Goal: Information Seeking & Learning: Learn about a topic

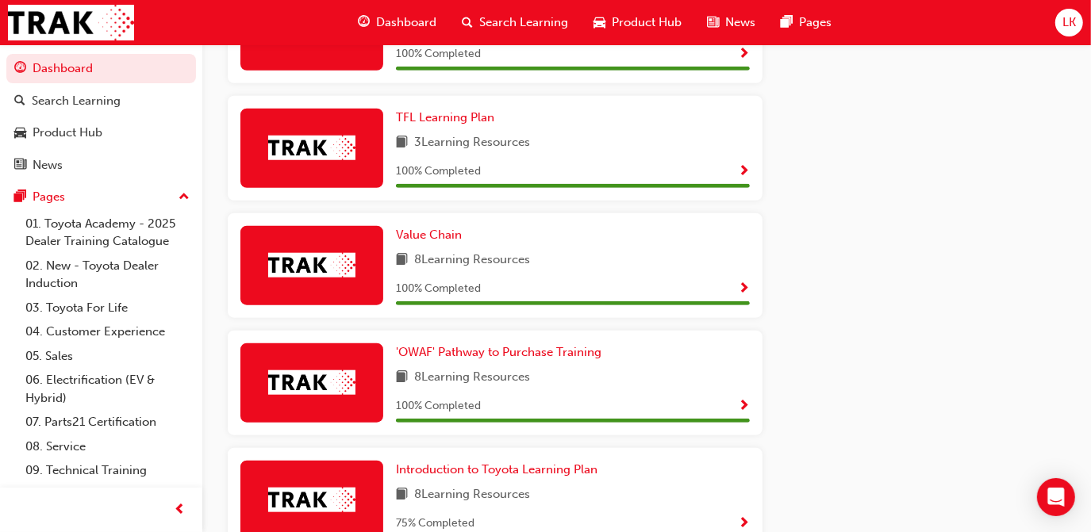
scroll to position [1011, 0]
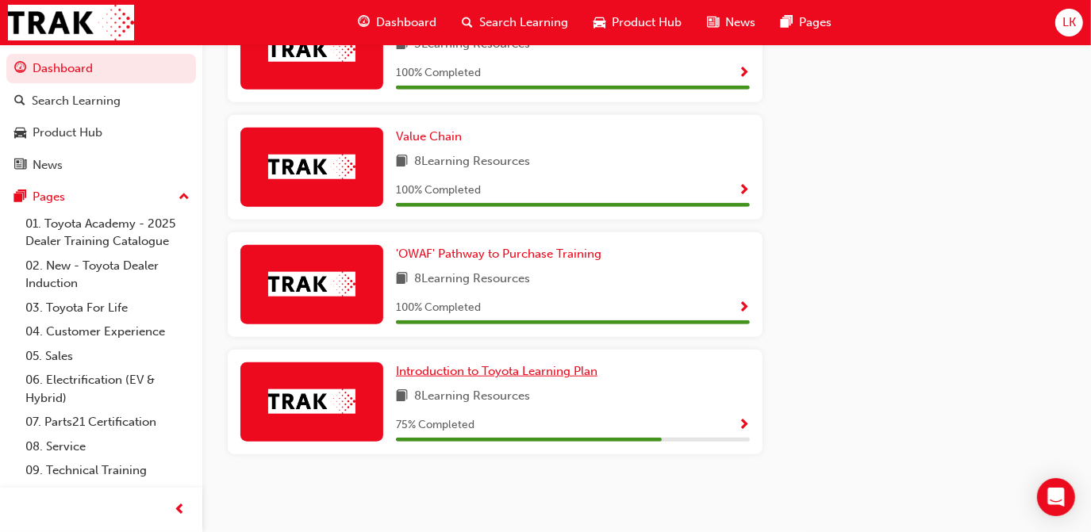
click at [489, 375] on span "Introduction to Toyota Learning Plan" at bounding box center [496, 371] width 201 height 14
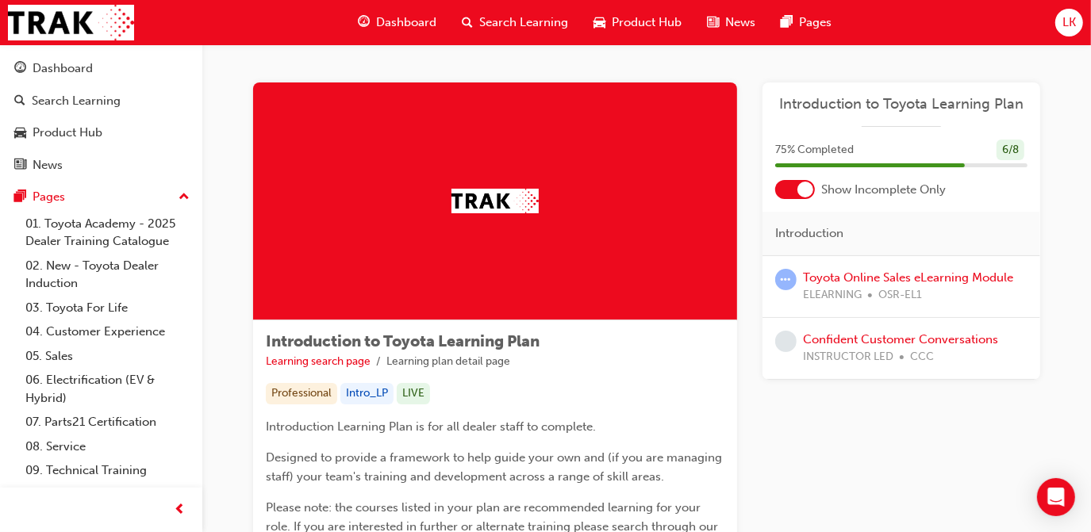
click at [393, 39] on div "Dashboard Search Learning Product Hub News Pages" at bounding box center [595, 22] width 512 height 45
click at [391, 22] on span "Dashboard" at bounding box center [406, 22] width 60 height 18
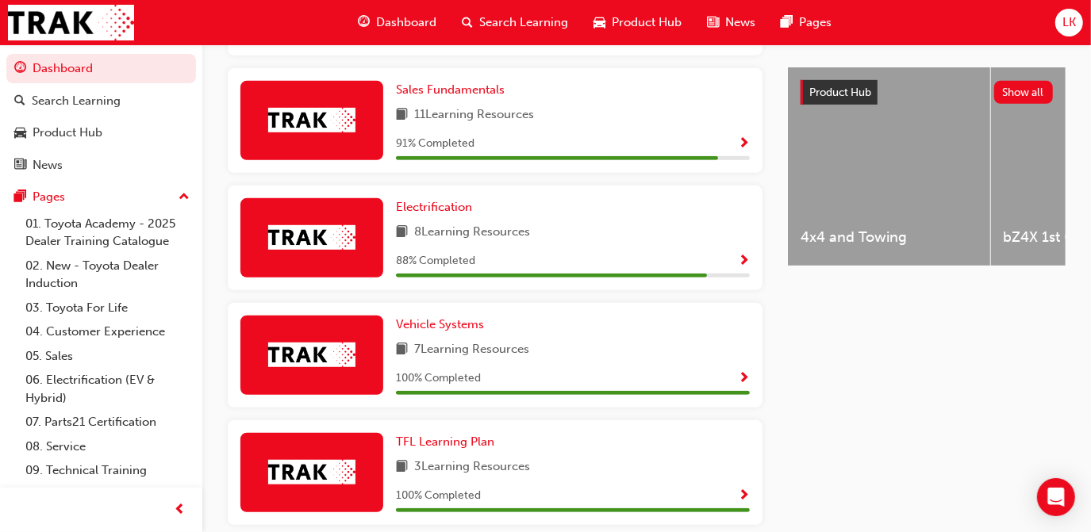
scroll to position [1011, 0]
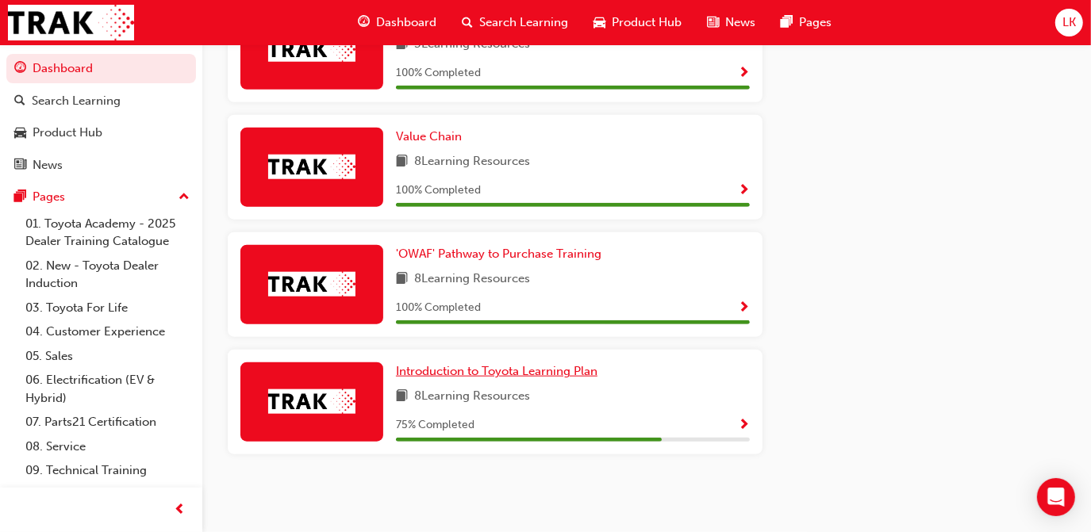
click at [507, 371] on span "Introduction to Toyota Learning Plan" at bounding box center [496, 371] width 201 height 14
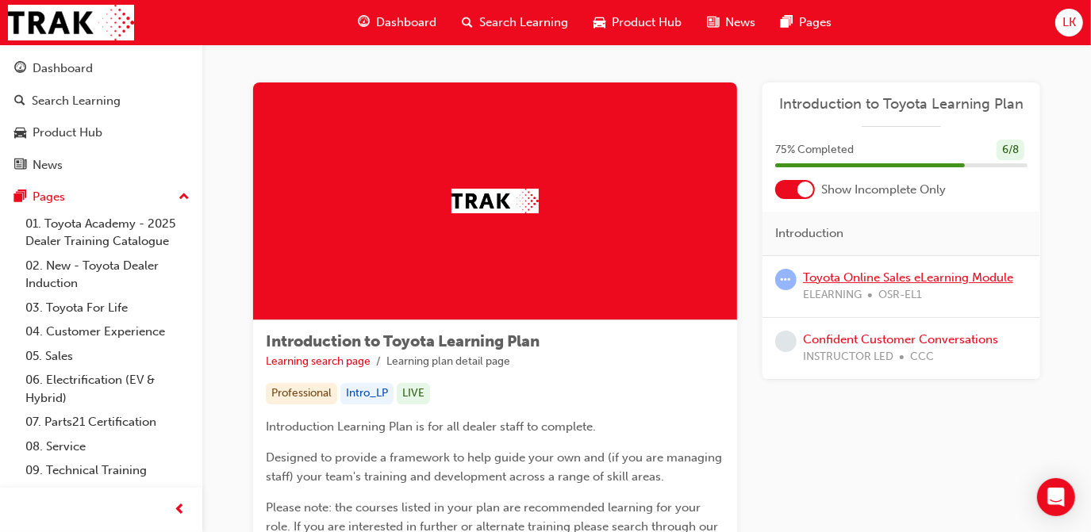
click at [961, 270] on link "Toyota Online Sales eLearning Module" at bounding box center [908, 277] width 210 height 14
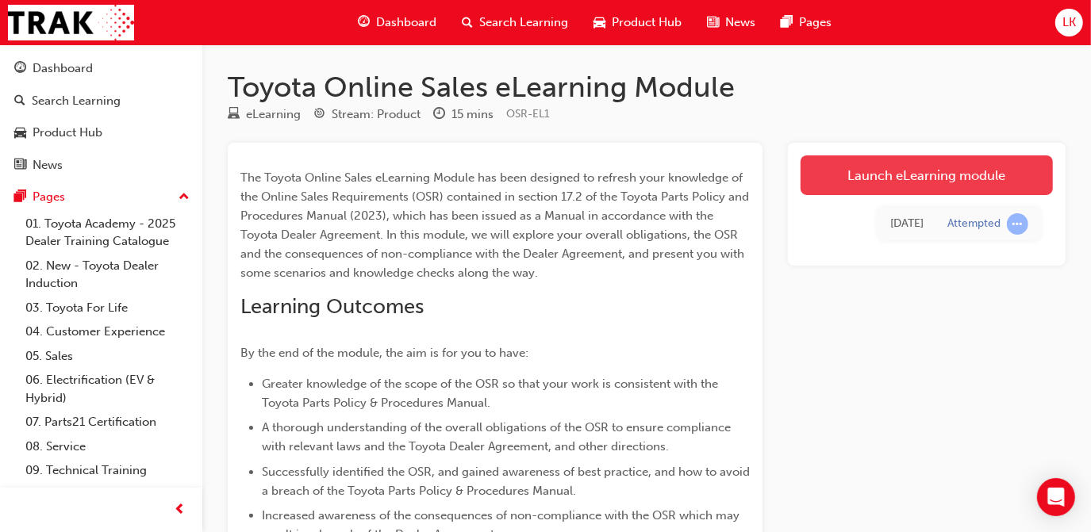
click at [895, 178] on link "Launch eLearning module" at bounding box center [926, 175] width 252 height 40
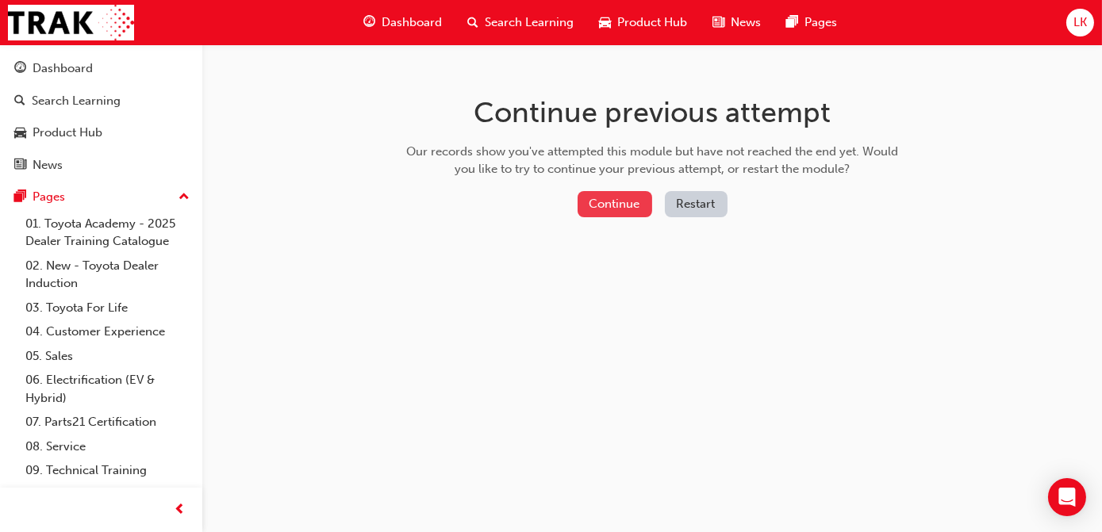
click at [619, 208] on button "Continue" at bounding box center [614, 204] width 75 height 26
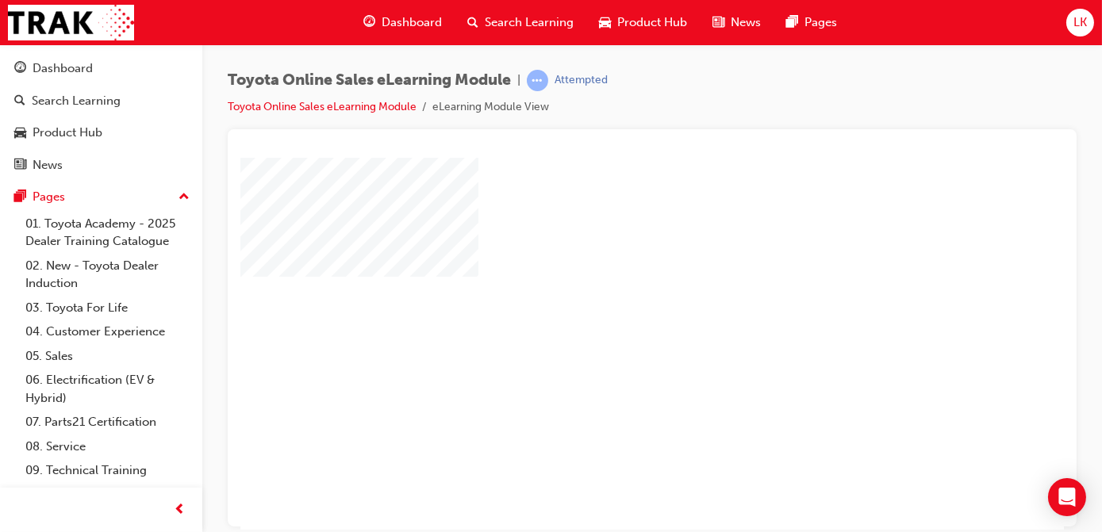
click at [605, 297] on div "play" at bounding box center [605, 297] width 0 height 0
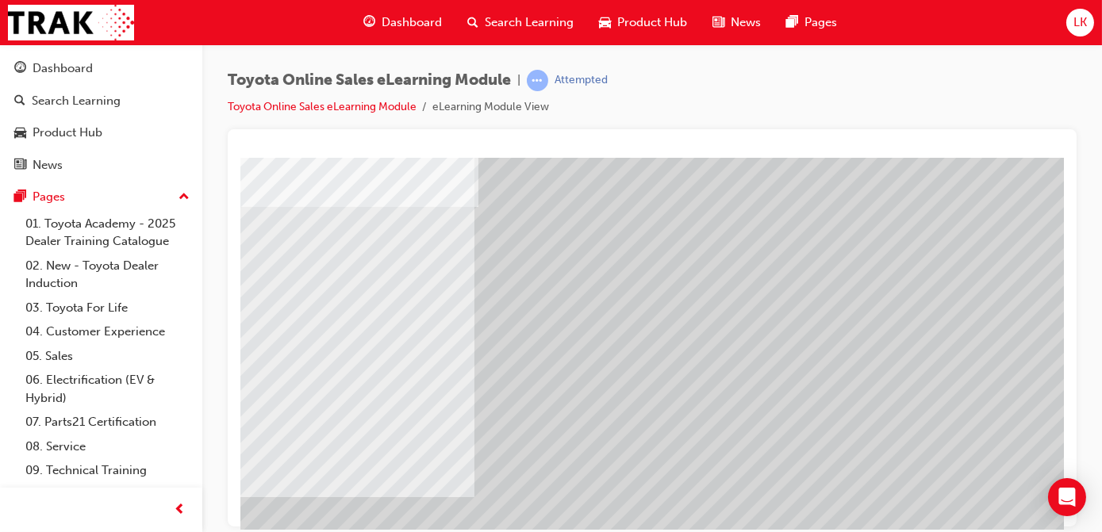
scroll to position [233, 0]
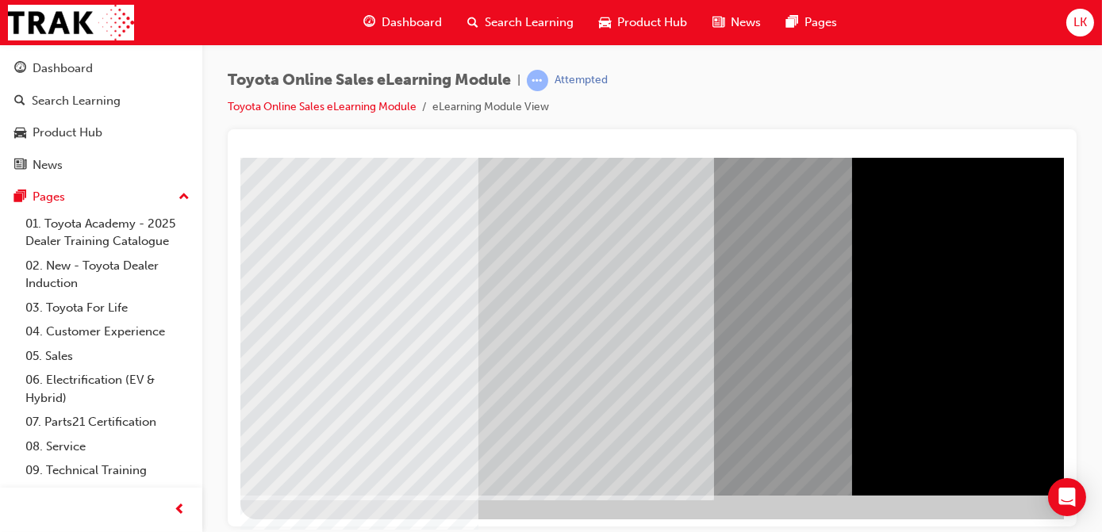
scroll to position [233, 266]
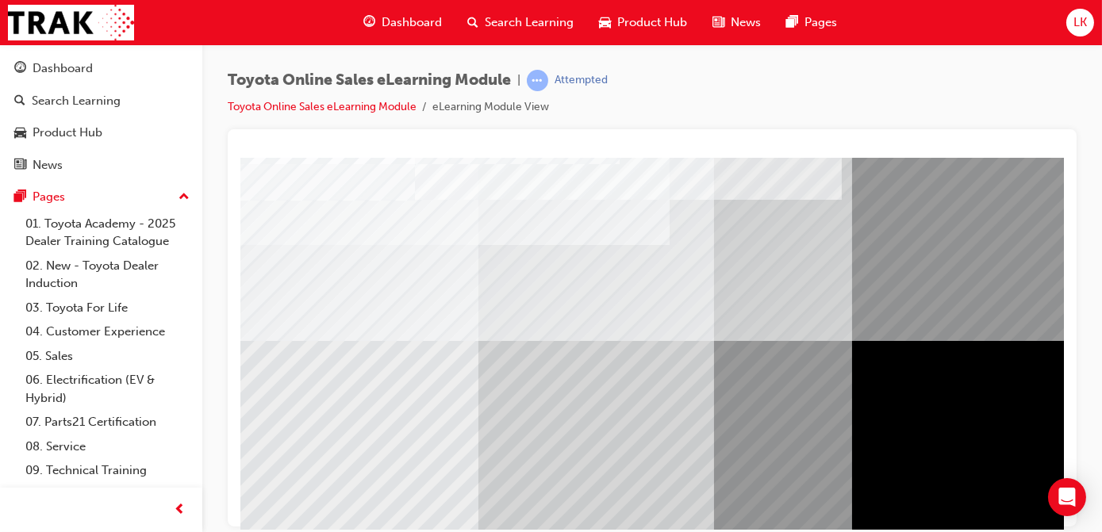
scroll to position [233, 0]
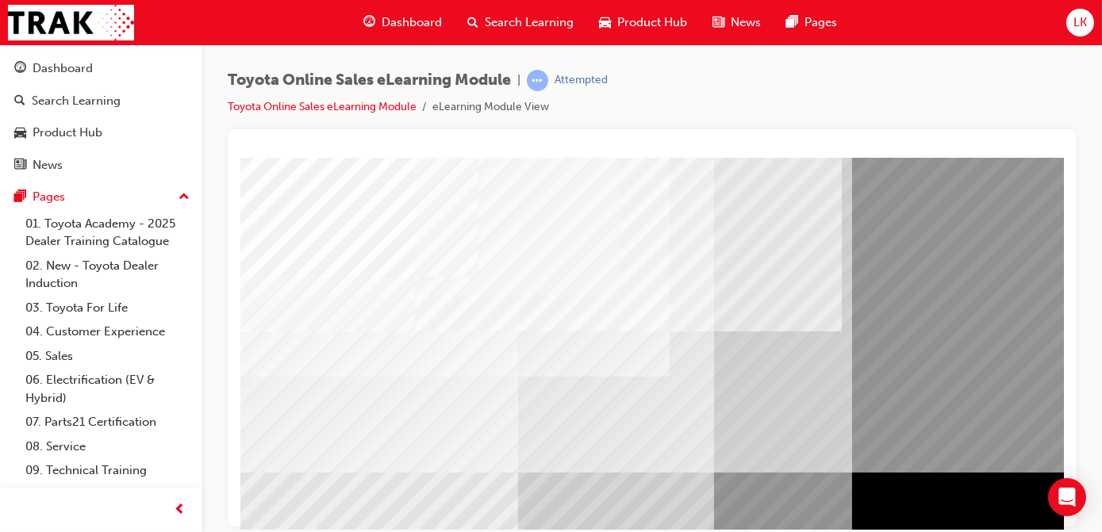
scroll to position [0, 266]
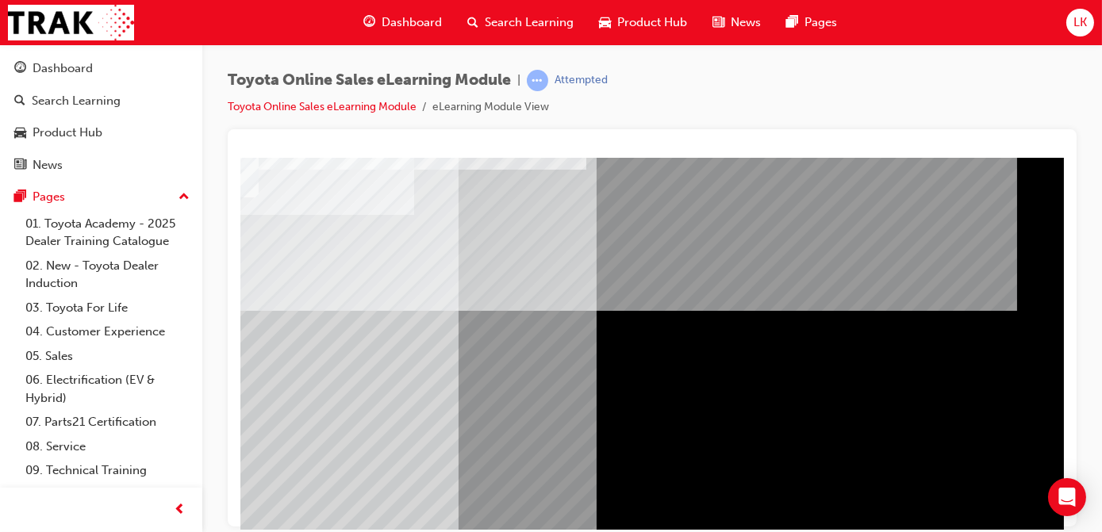
scroll to position [233, 266]
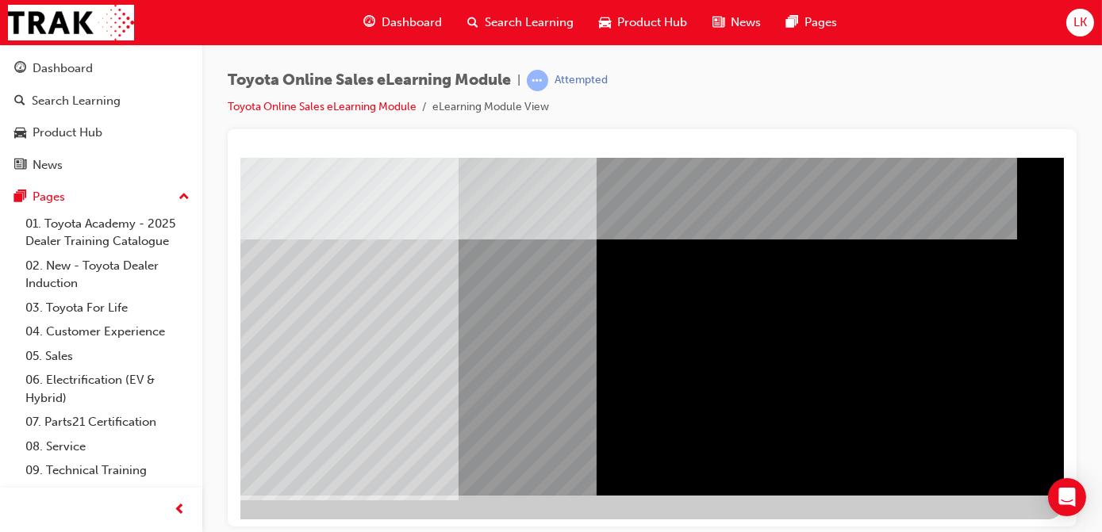
click at [946, 472] on div at bounding box center [523, 209] width 1079 height 571
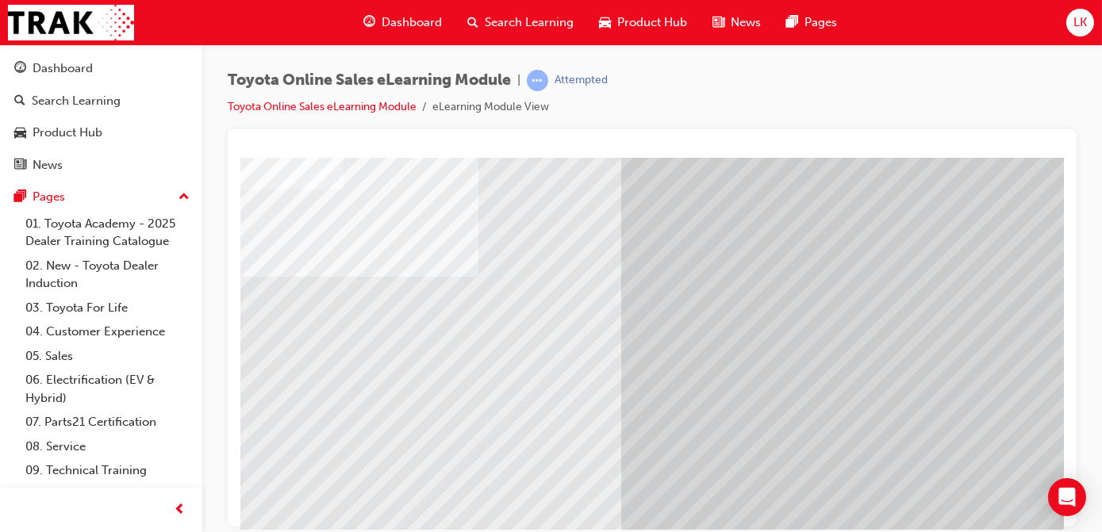
scroll to position [0, 266]
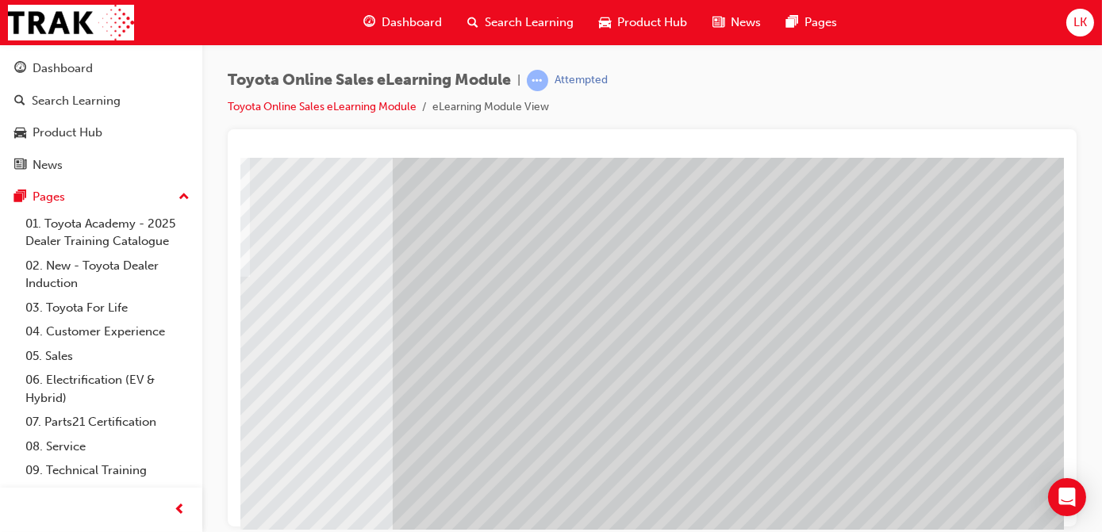
click at [834, 163] on html "Loading..." at bounding box center [422, 160] width 823 height 6
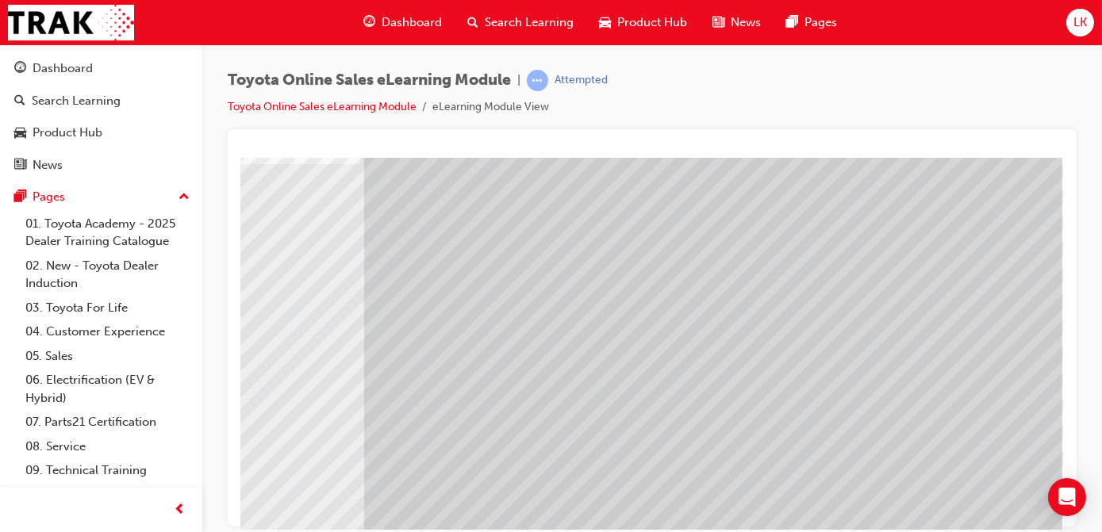
scroll to position [233, 266]
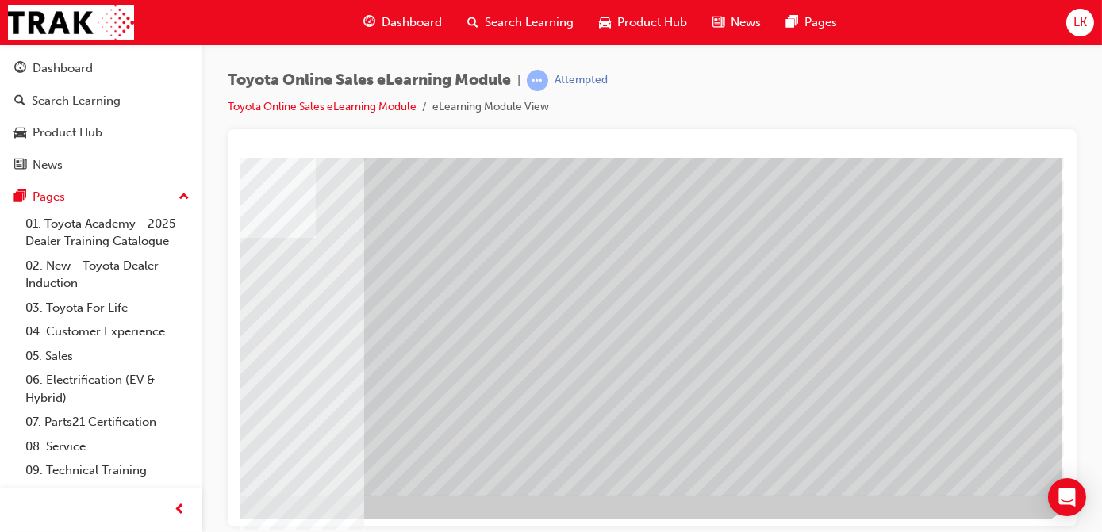
drag, startPoint x: 1038, startPoint y: 688, endPoint x: 709, endPoint y: 528, distance: 365.7
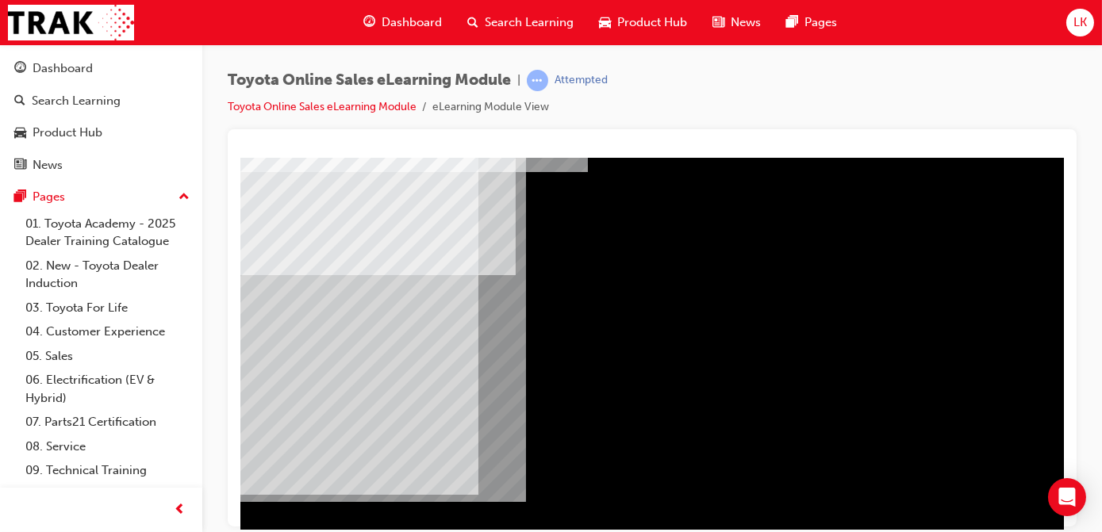
scroll to position [233, 0]
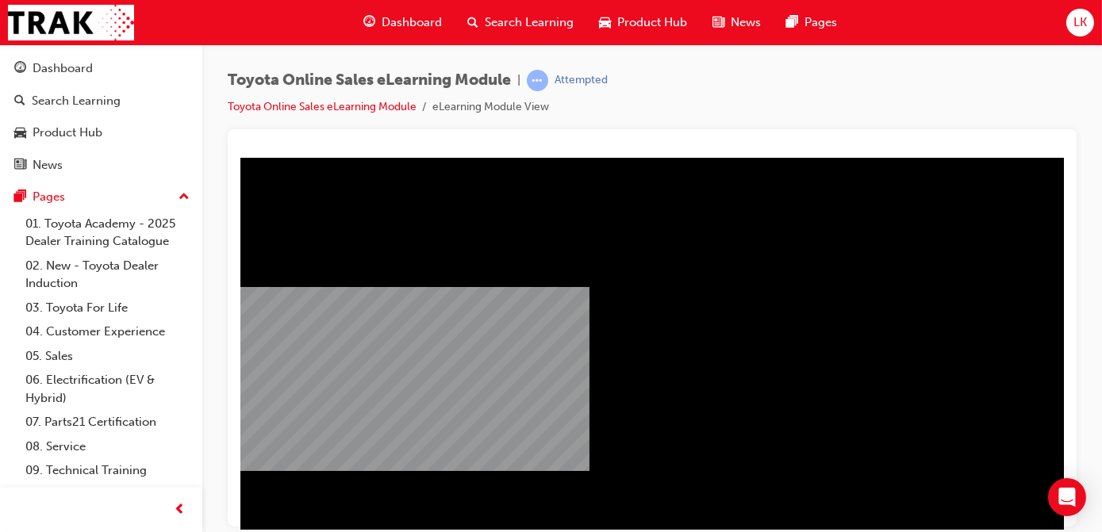
scroll to position [233, 102]
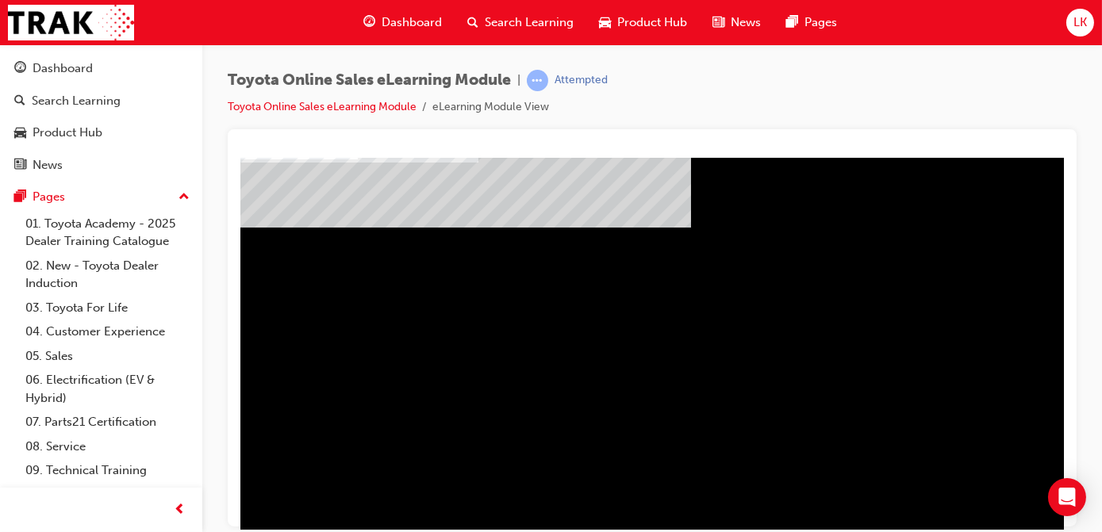
scroll to position [233, 0]
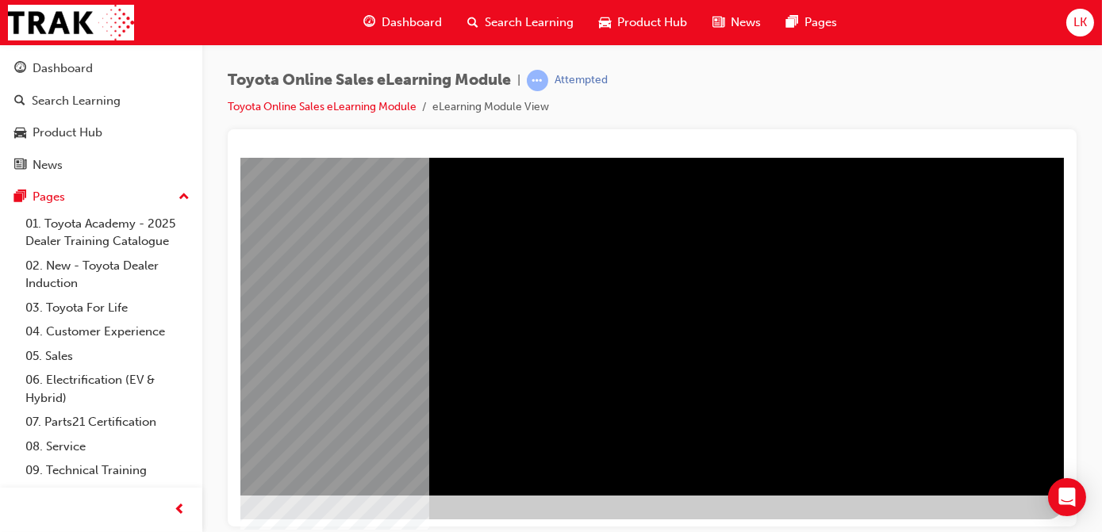
drag, startPoint x: 752, startPoint y: 527, endPoint x: 1248, endPoint y: 688, distance: 522.2
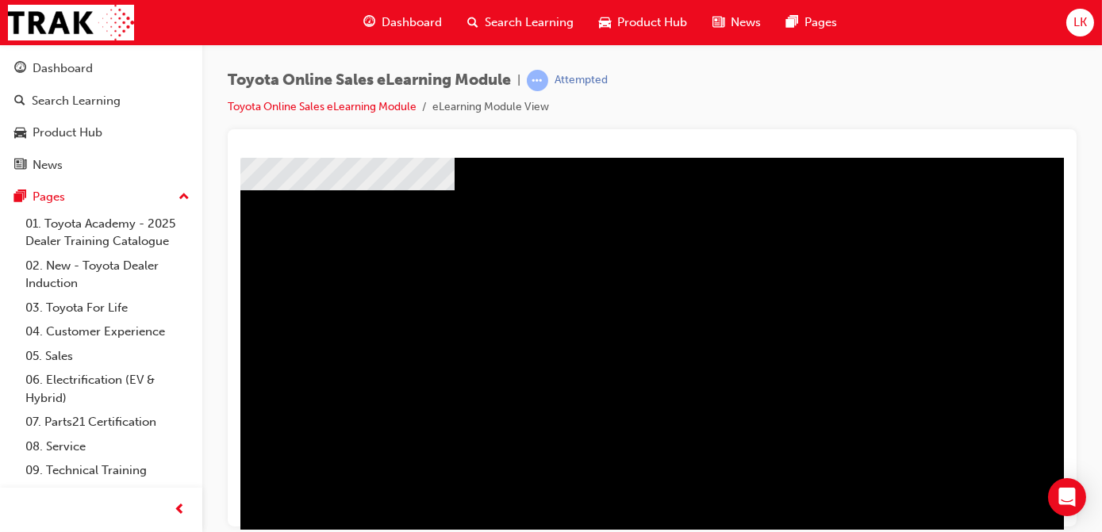
scroll to position [216, 0]
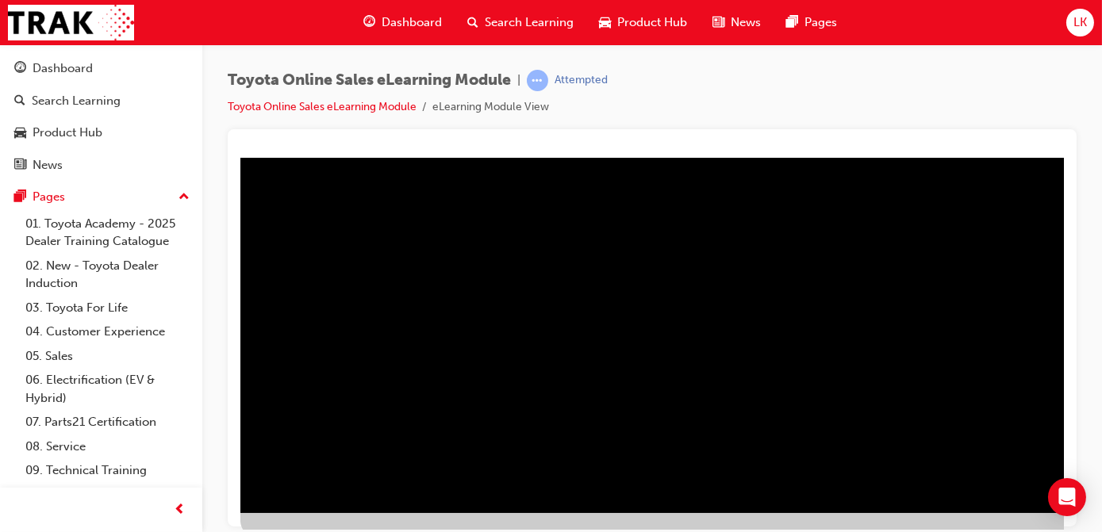
click at [661, 283] on div "multistate" at bounding box center [779, 226] width 1079 height 571
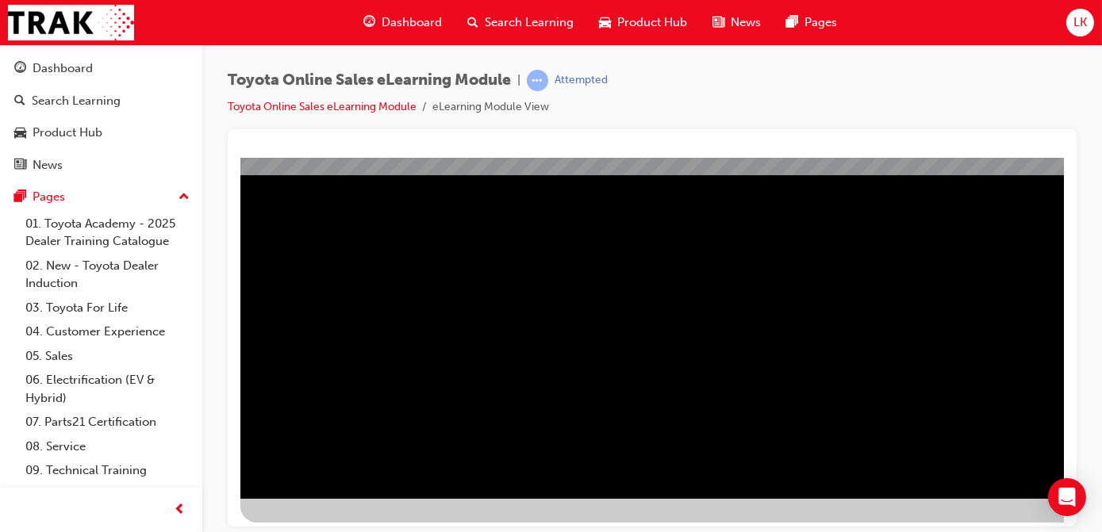
scroll to position [233, 0]
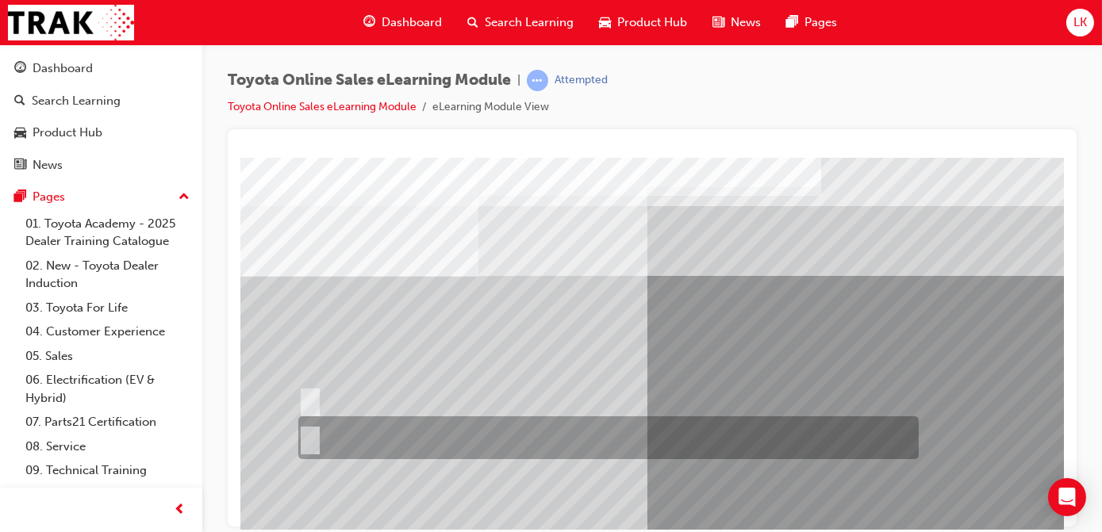
click at [346, 432] on div at bounding box center [603, 437] width 620 height 43
radio input "true"
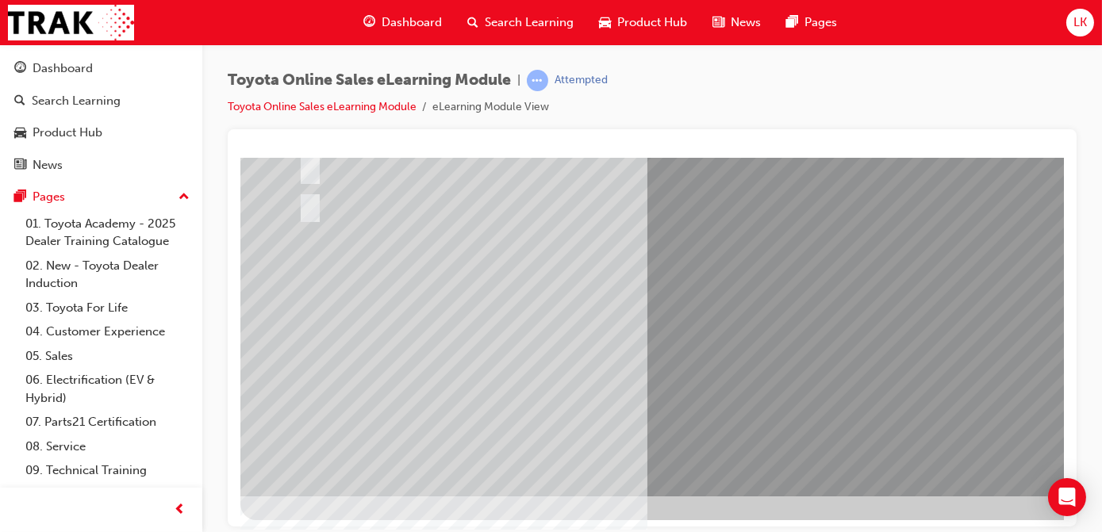
scroll to position [233, 0]
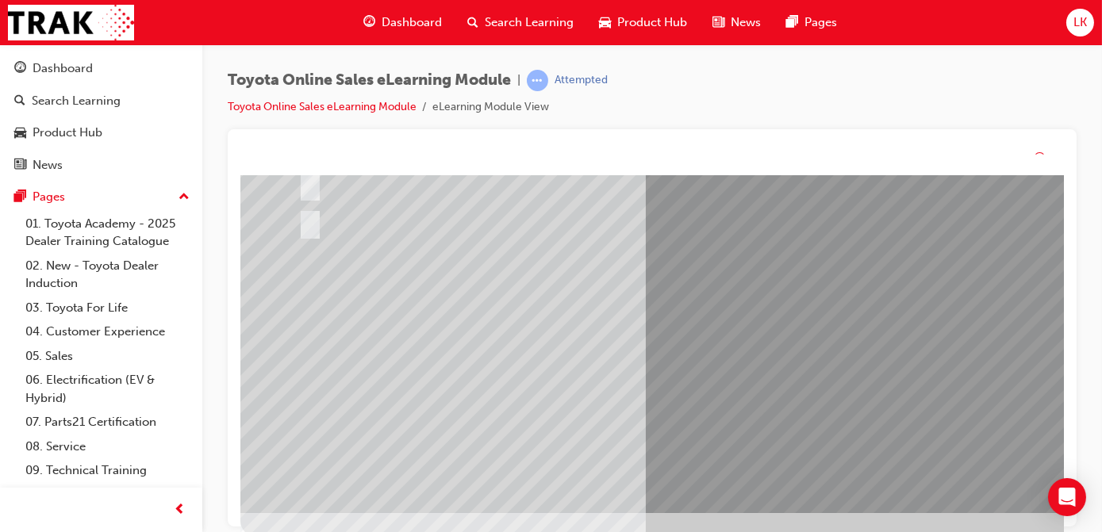
scroll to position [0, 0]
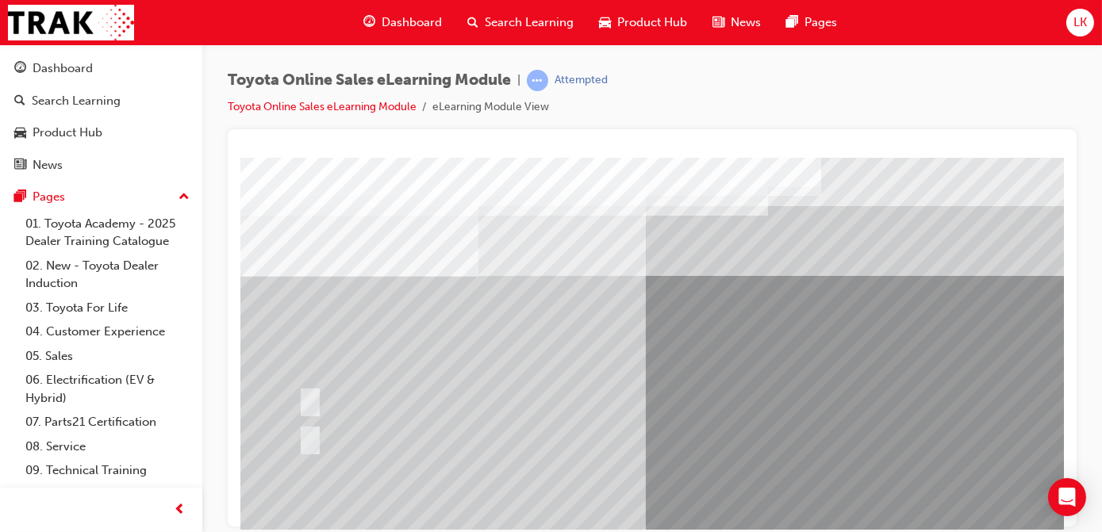
click at [350, 394] on div at bounding box center [603, 399] width 620 height 34
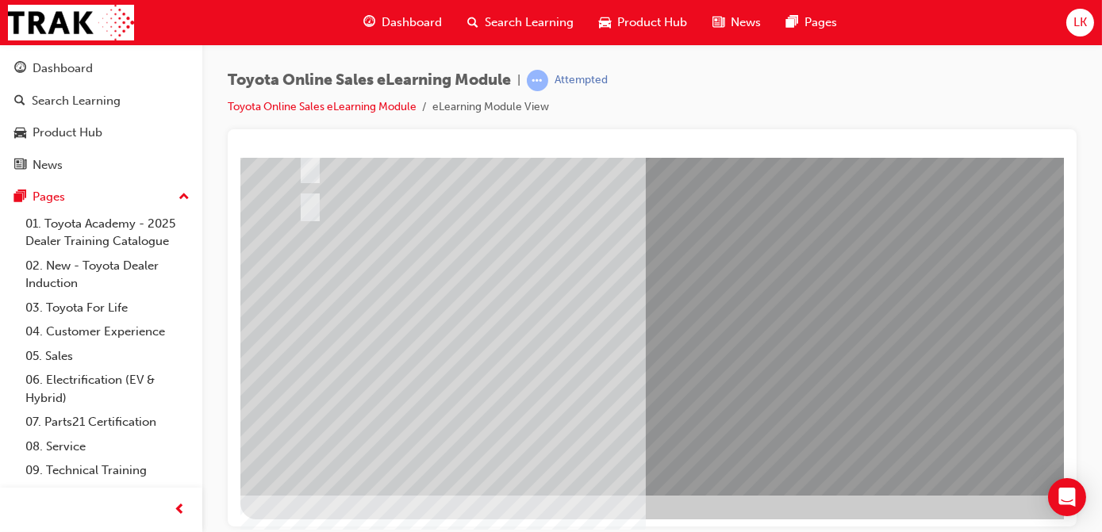
scroll to position [17, 0]
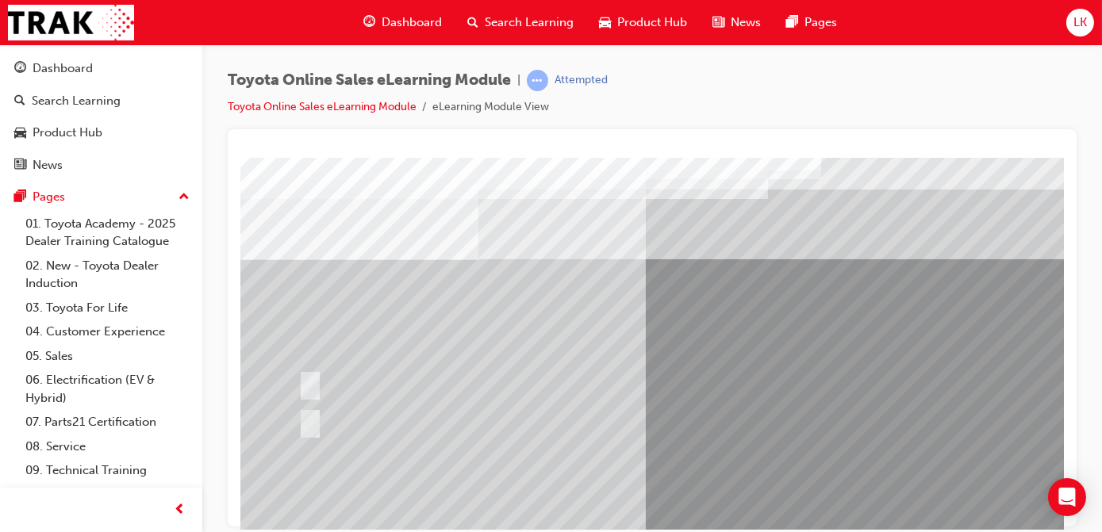
click at [365, 377] on div at bounding box center [603, 383] width 620 height 34
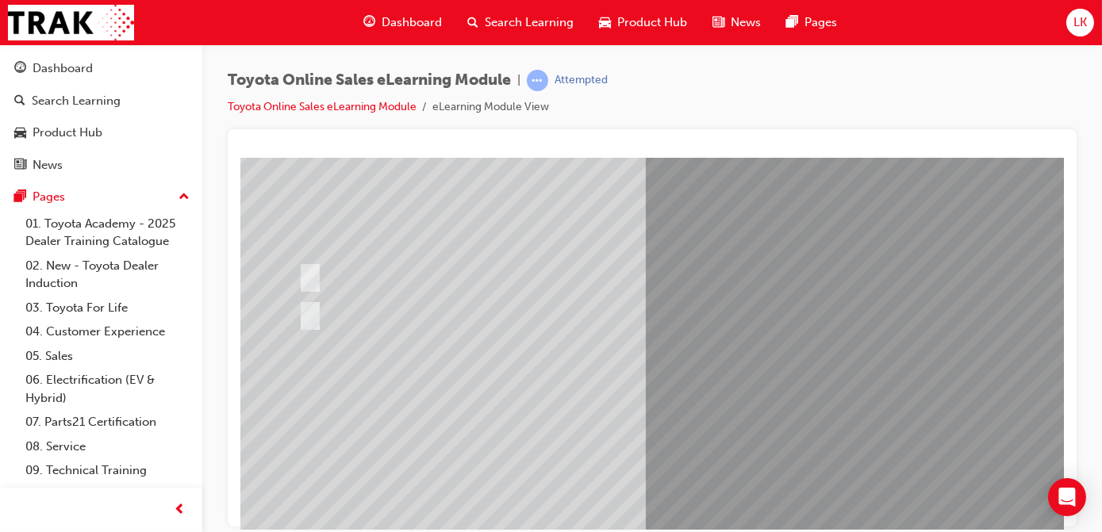
scroll to position [233, 0]
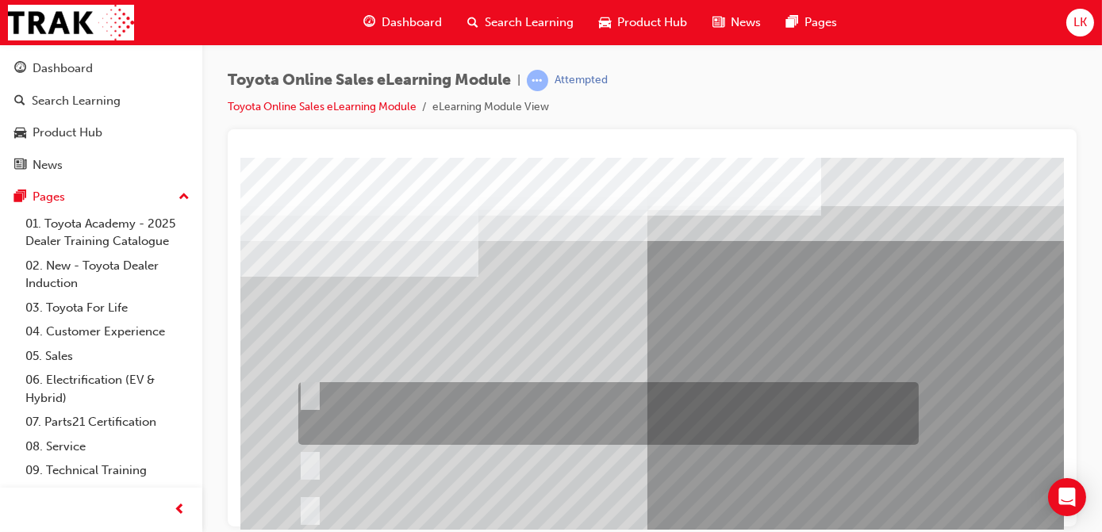
scroll to position [144, 0]
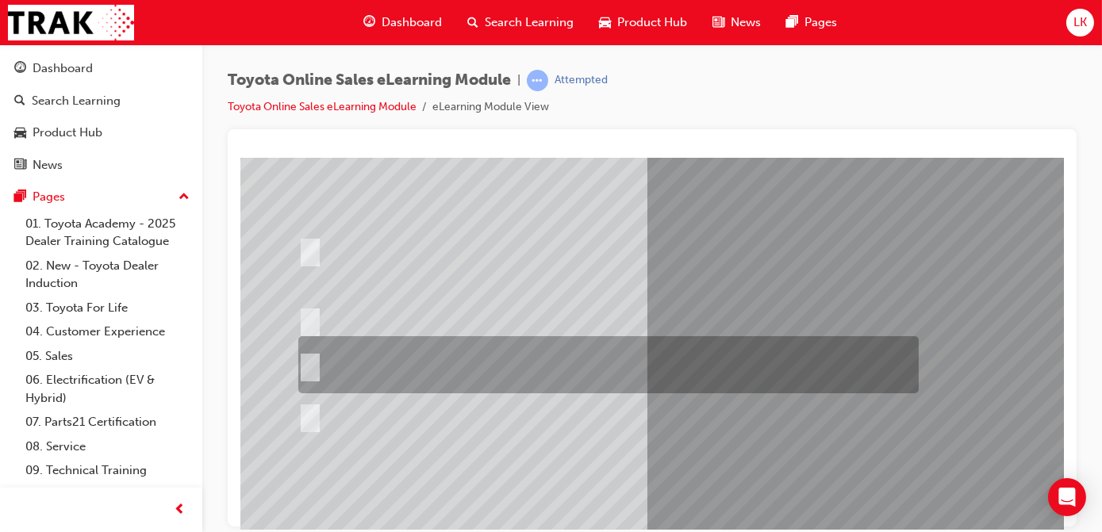
click at [609, 375] on div at bounding box center [603, 364] width 620 height 57
radio input "true"
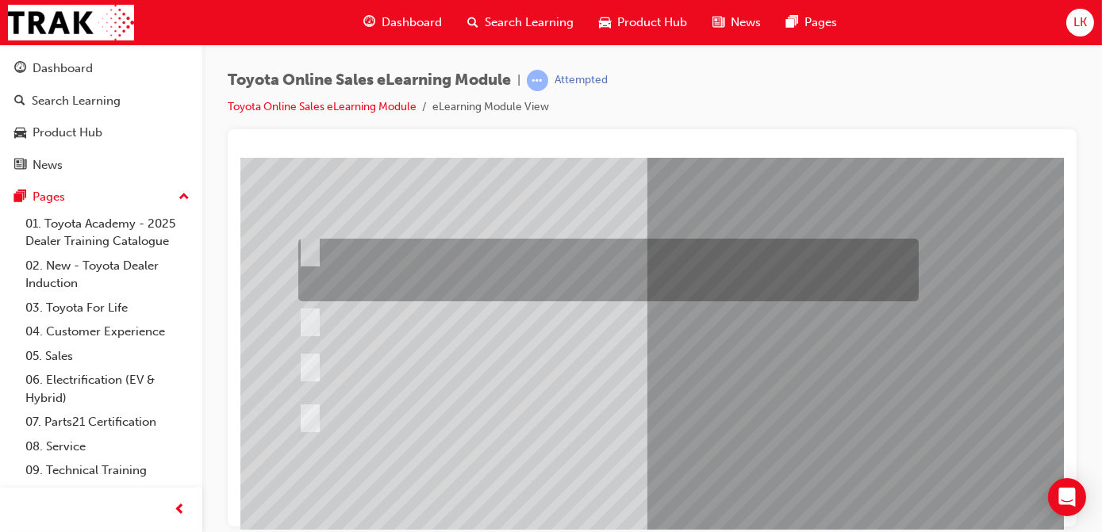
click at [608, 286] on div at bounding box center [603, 270] width 620 height 63
radio input "true"
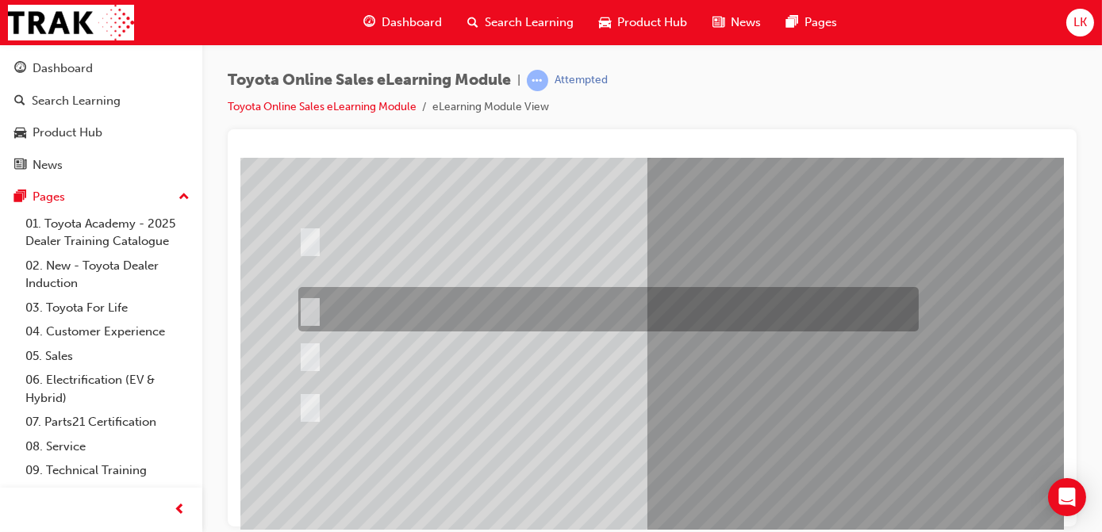
scroll to position [233, 0]
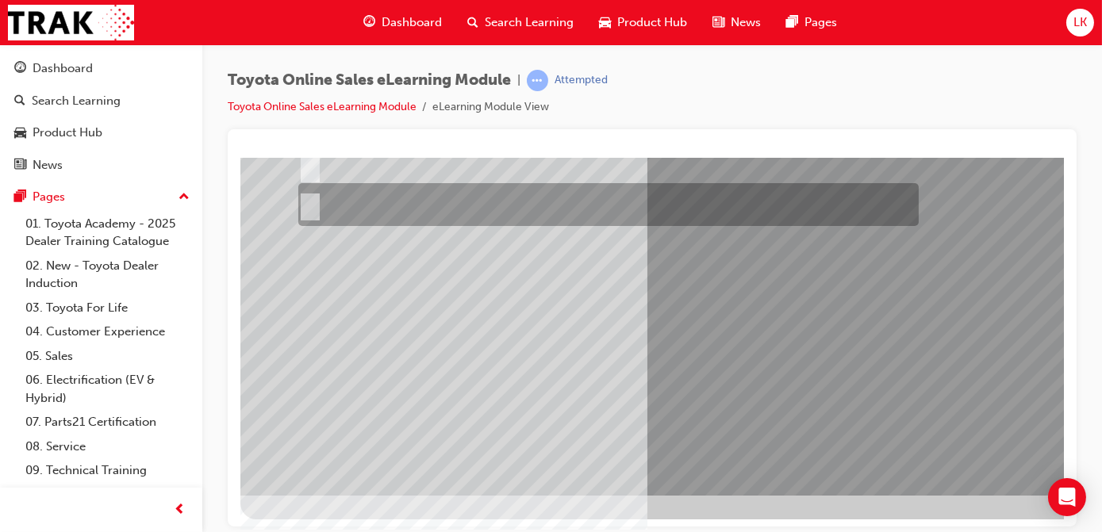
scroll to position [0, 0]
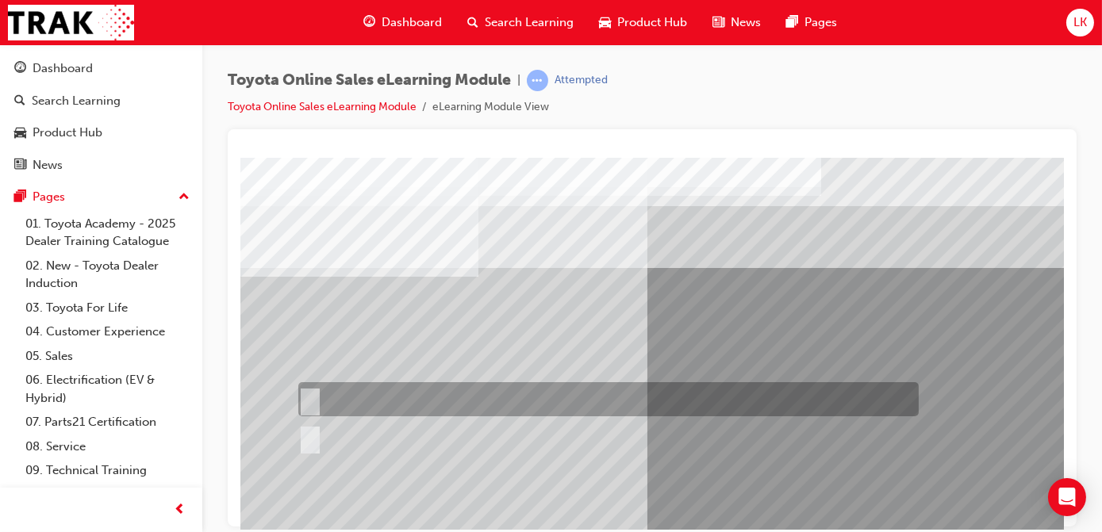
click at [353, 396] on div at bounding box center [603, 399] width 620 height 34
radio input "true"
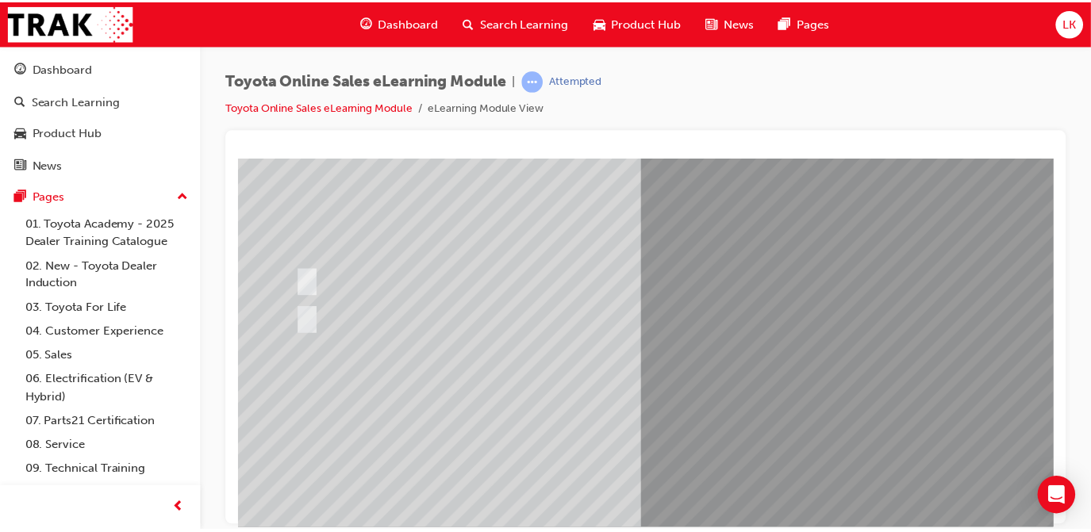
scroll to position [233, 0]
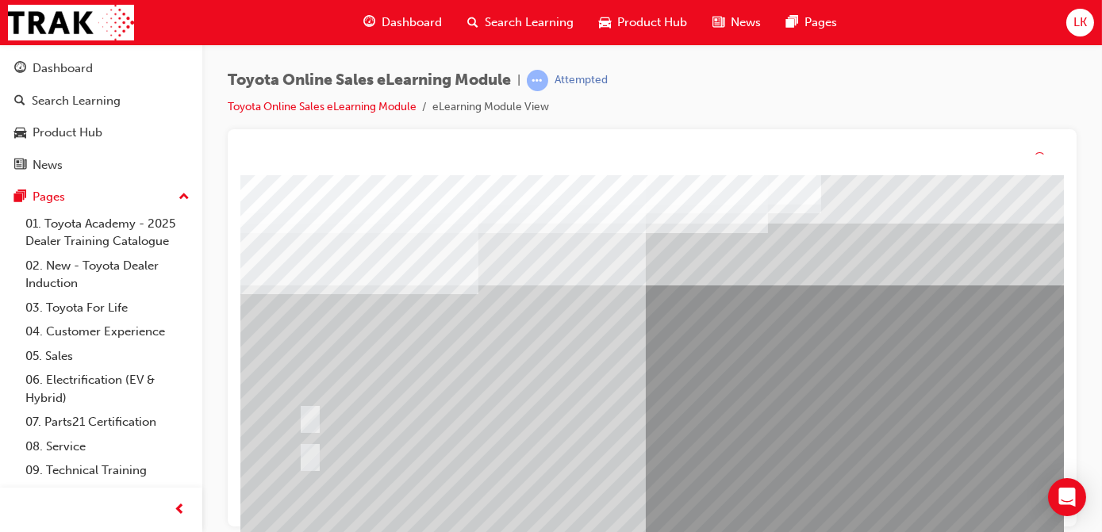
click at [775, 470] on div at bounding box center [603, 455] width 620 height 43
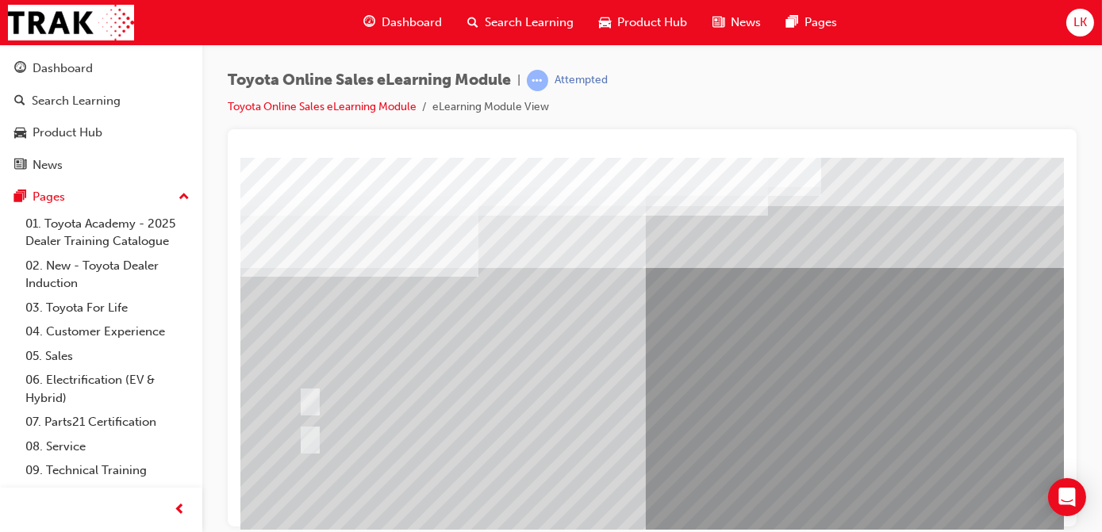
click at [331, 435] on div at bounding box center [603, 437] width 620 height 43
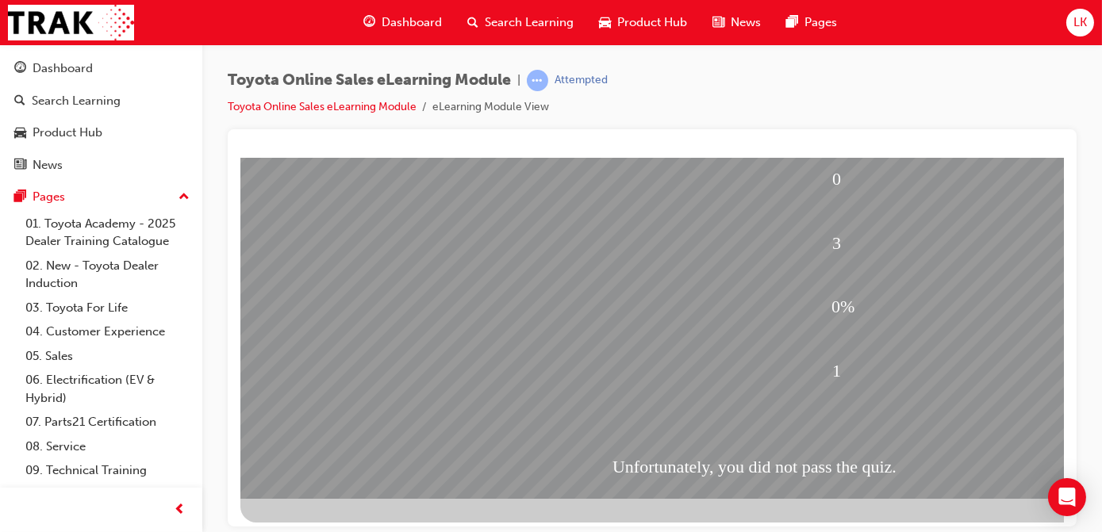
scroll to position [233, 0]
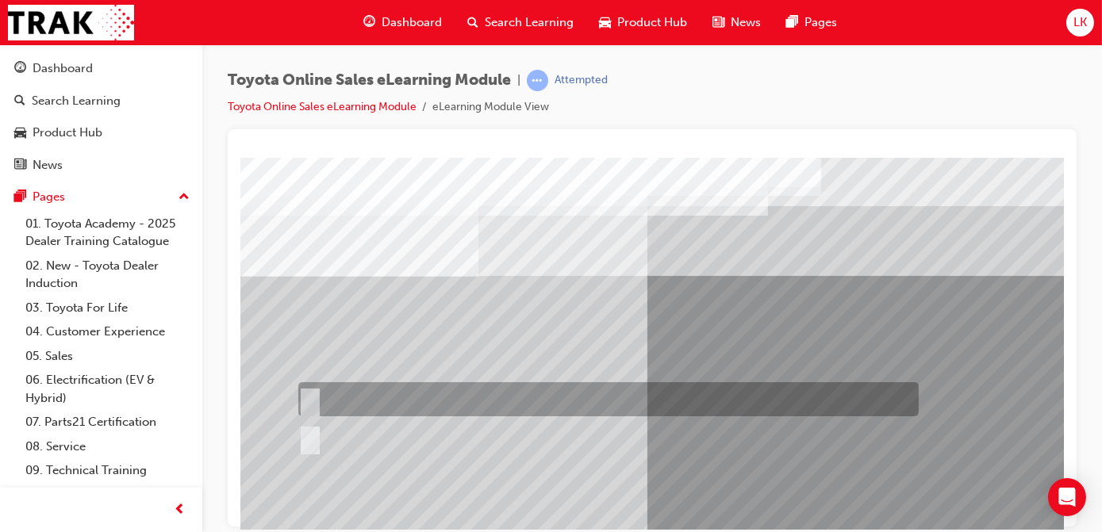
click at [343, 401] on div at bounding box center [603, 399] width 620 height 34
radio input "true"
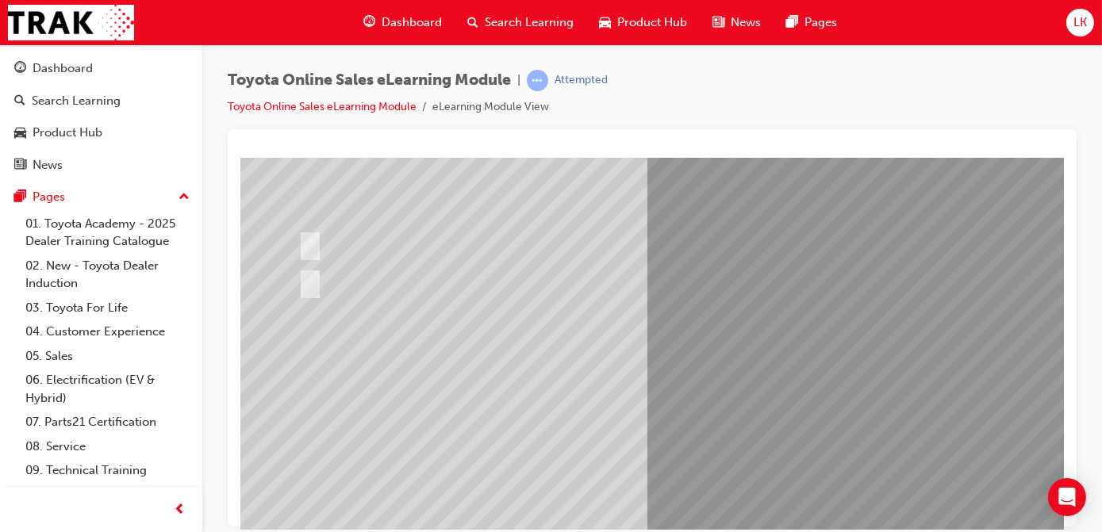
scroll to position [233, 0]
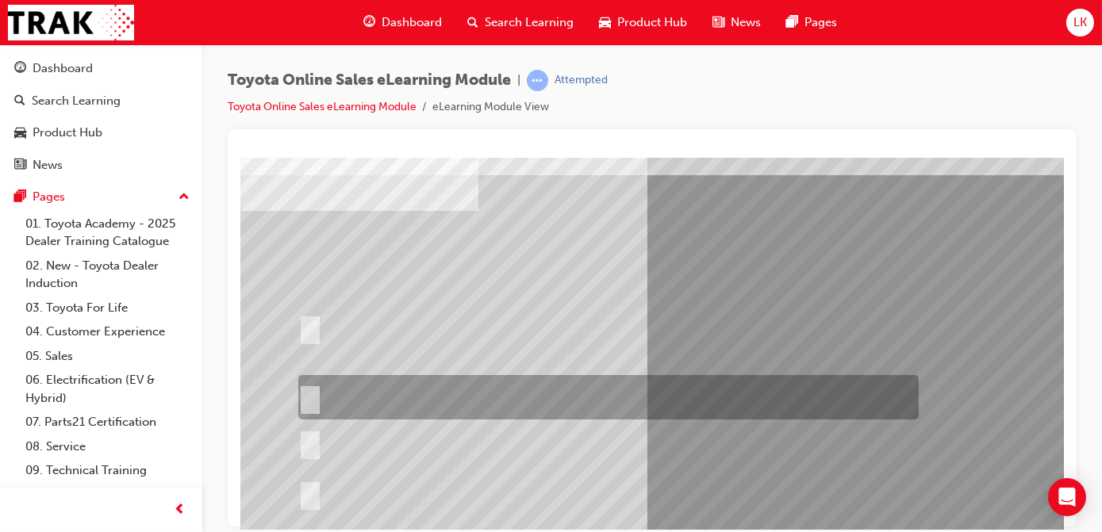
scroll to position [144, 0]
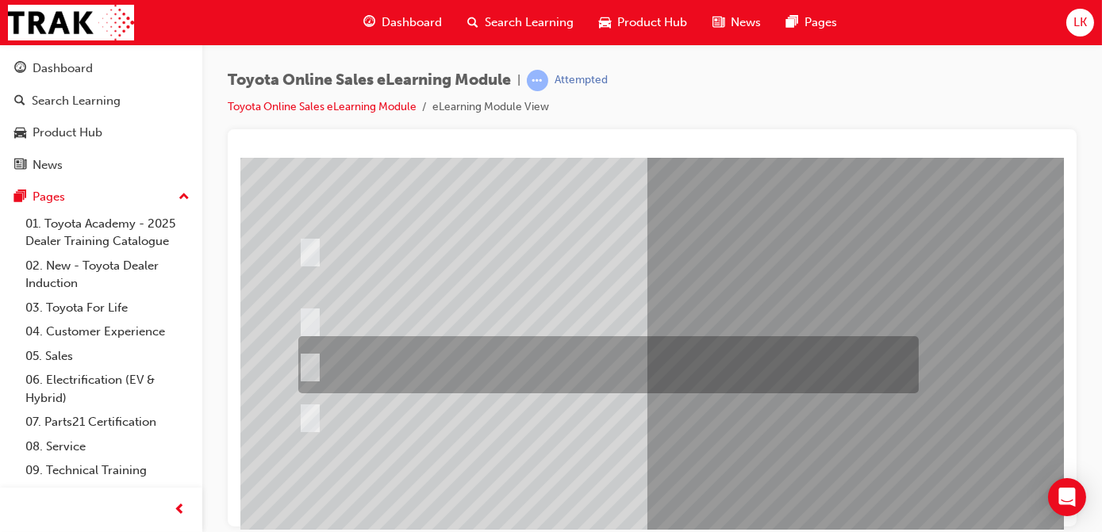
click at [707, 369] on div at bounding box center [603, 364] width 620 height 57
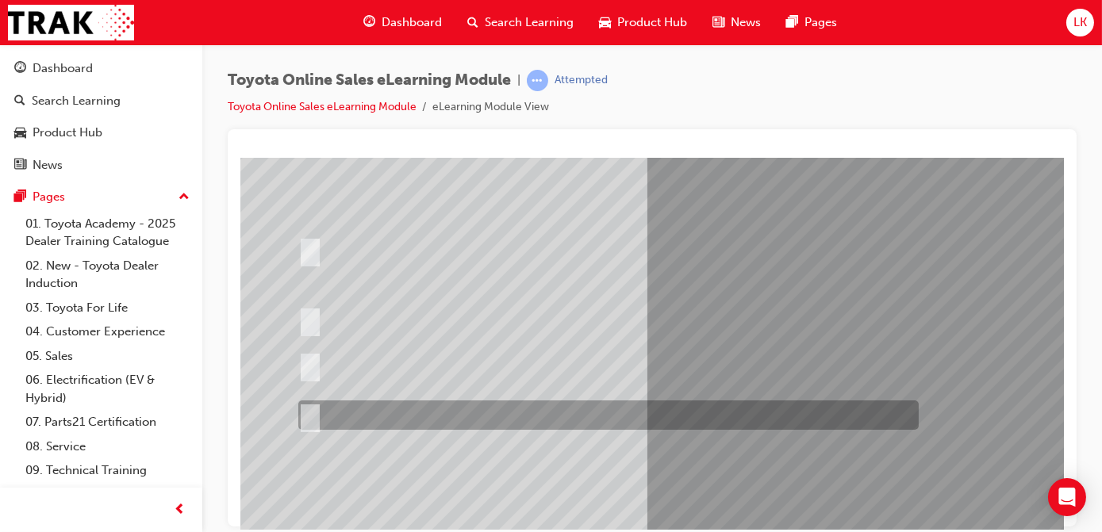
click at [688, 412] on div at bounding box center [603, 415] width 620 height 29
radio input "false"
radio input "true"
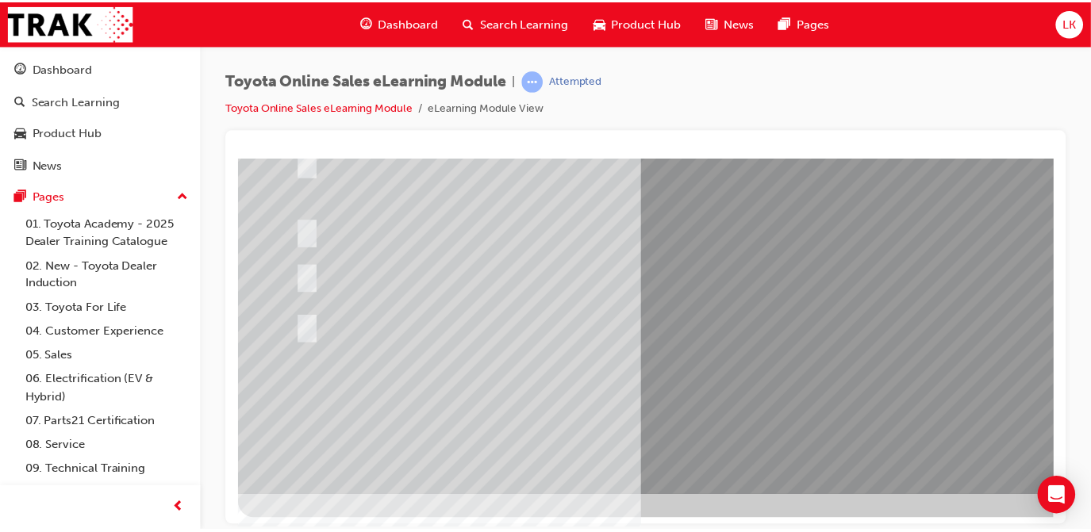
scroll to position [233, 0]
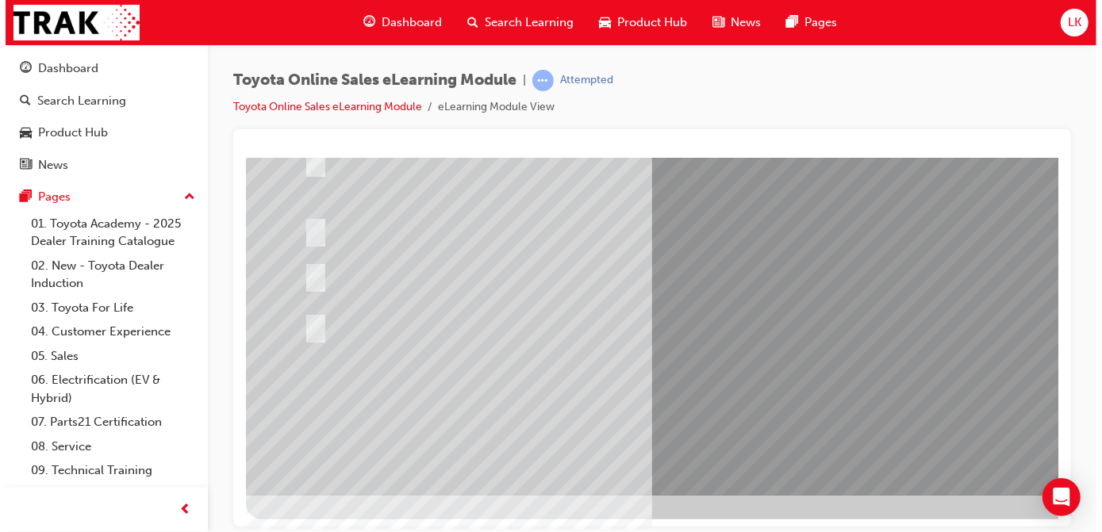
scroll to position [0, 0]
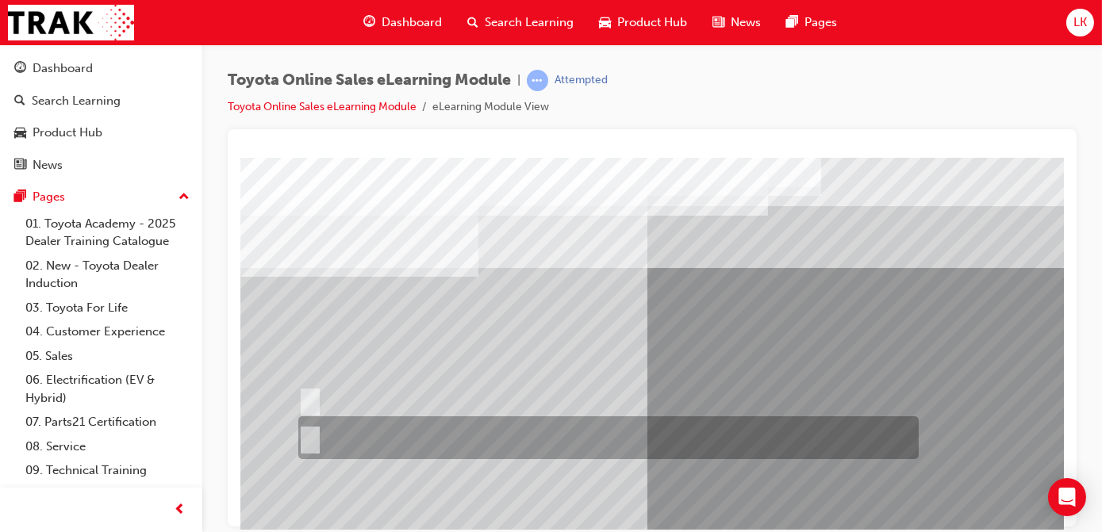
click at [345, 434] on div at bounding box center [603, 437] width 620 height 43
radio input "true"
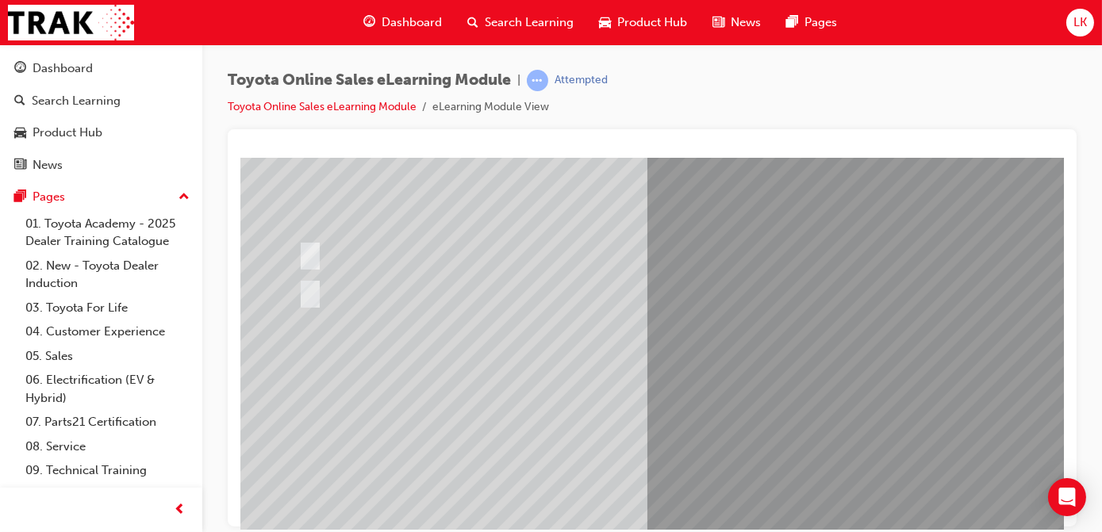
scroll to position [233, 0]
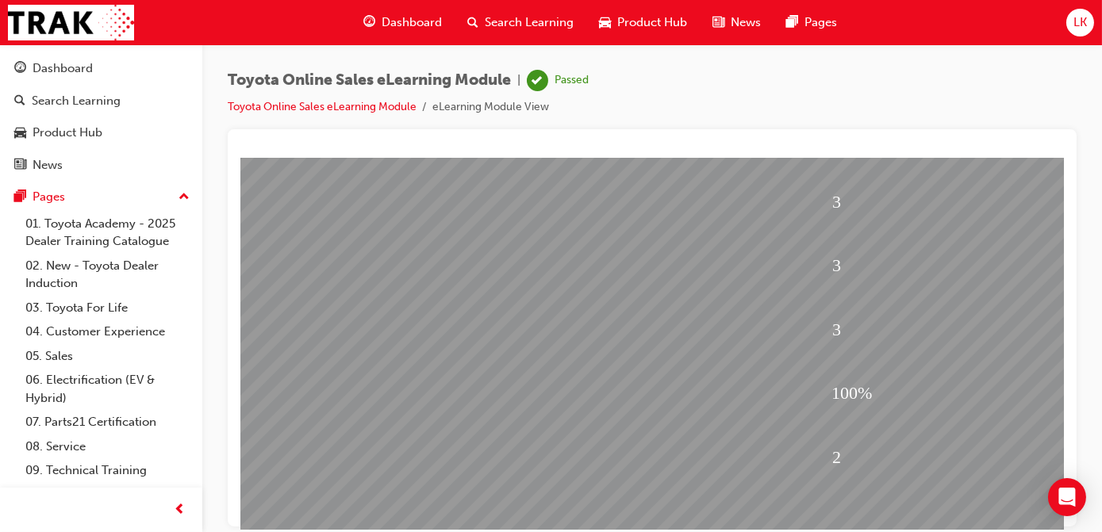
scroll to position [216, 0]
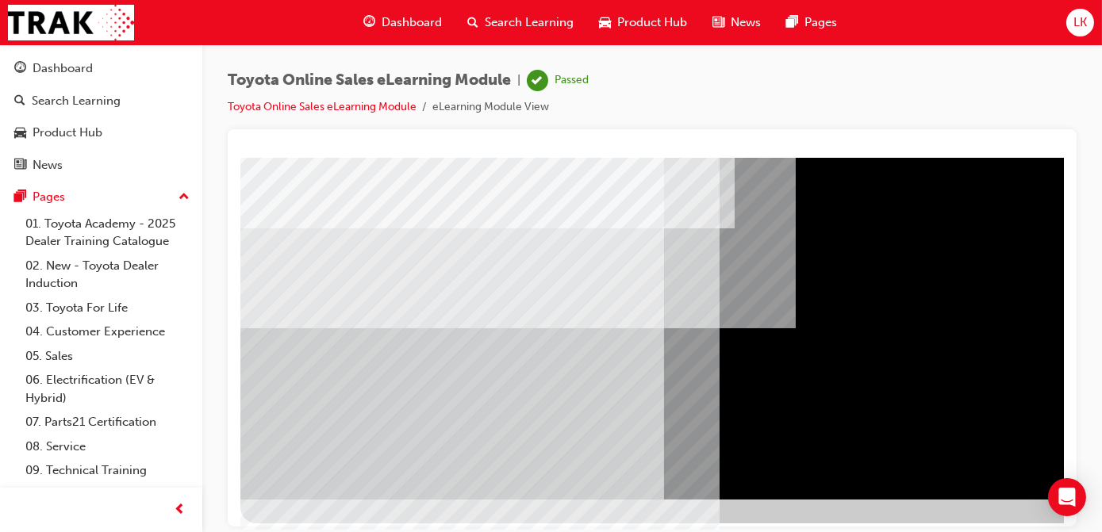
scroll to position [233, 0]
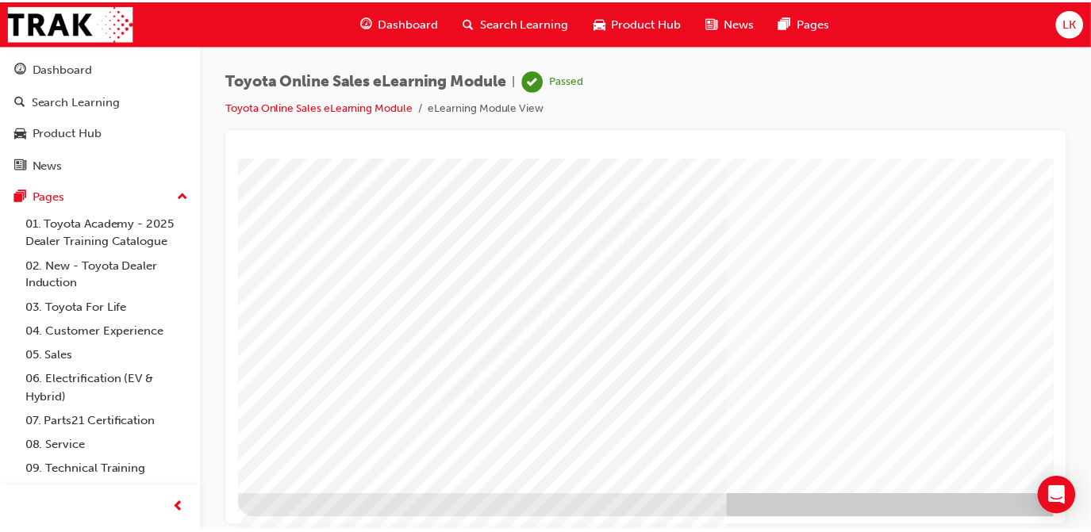
scroll to position [0, 0]
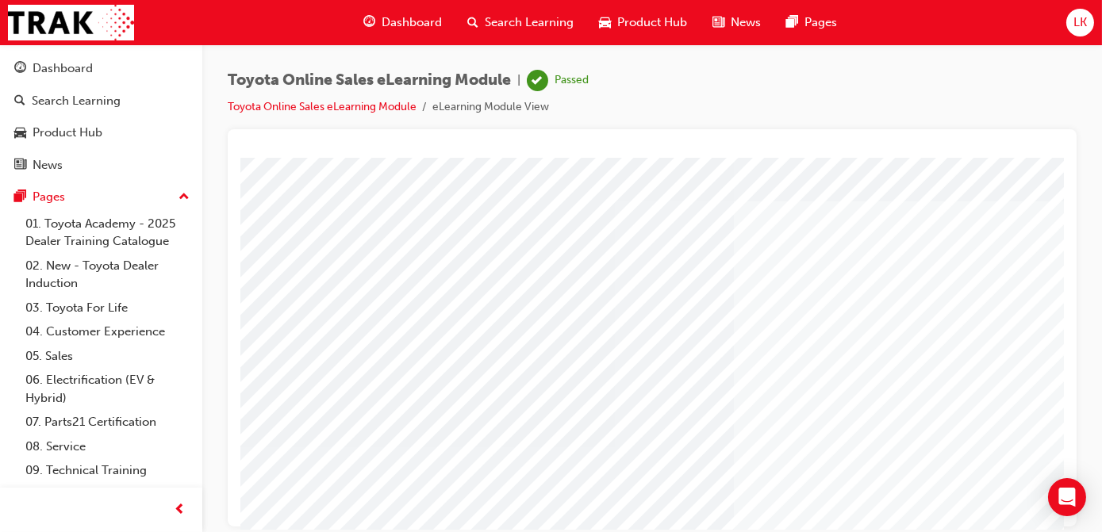
click at [423, 16] on span "Dashboard" at bounding box center [412, 22] width 60 height 18
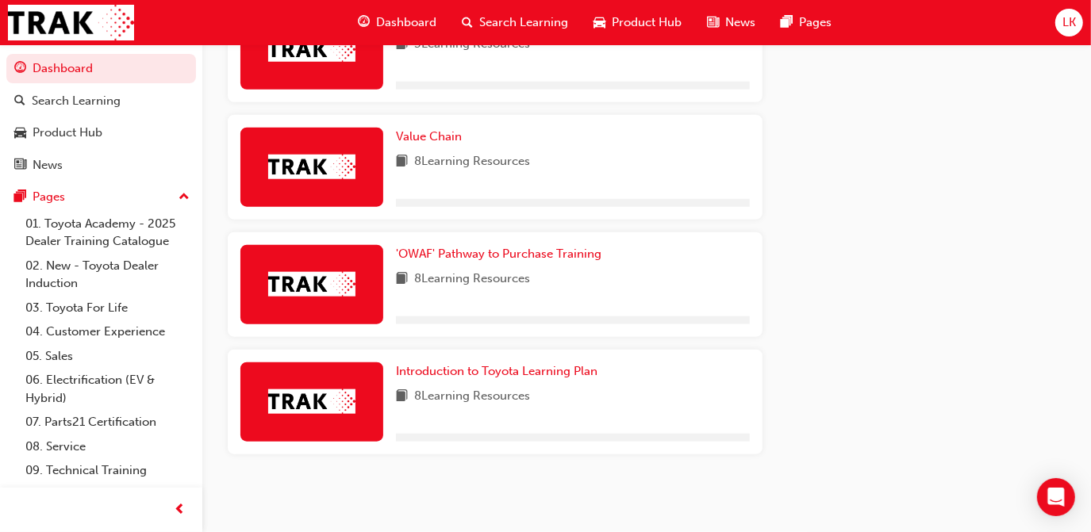
scroll to position [1011, 0]
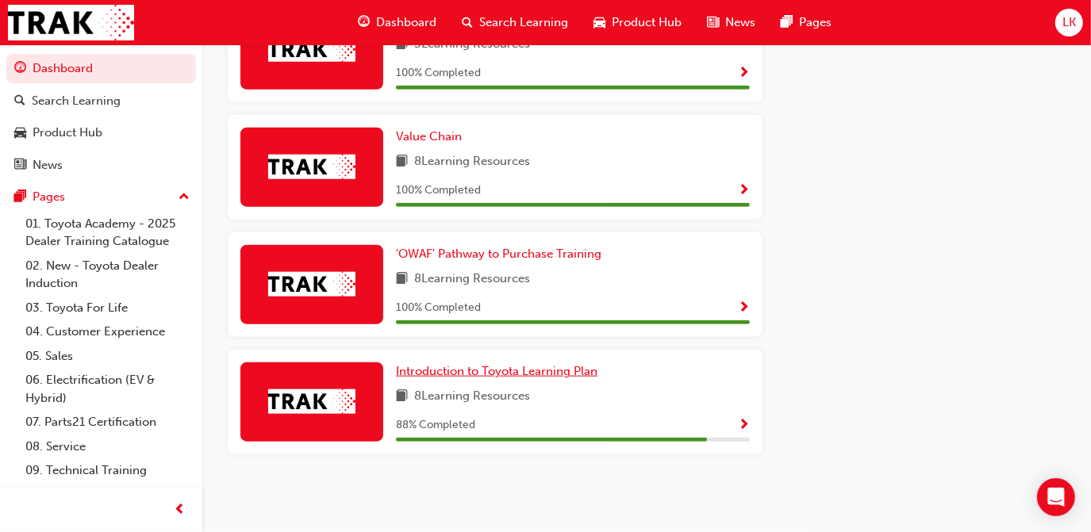
click at [503, 366] on span "Introduction to Toyota Learning Plan" at bounding box center [496, 371] width 201 height 14
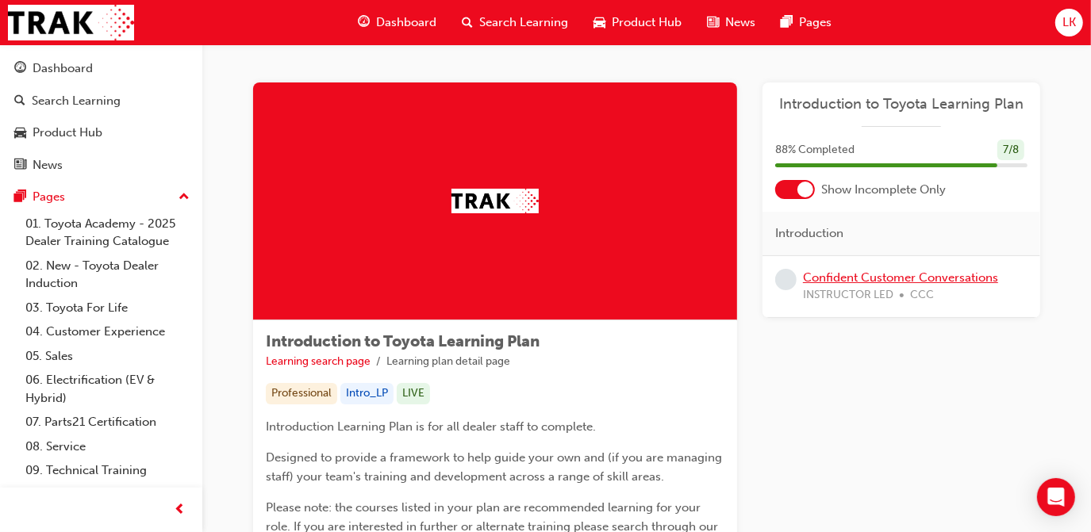
click at [921, 278] on link "Confident Customer Conversations" at bounding box center [900, 277] width 195 height 14
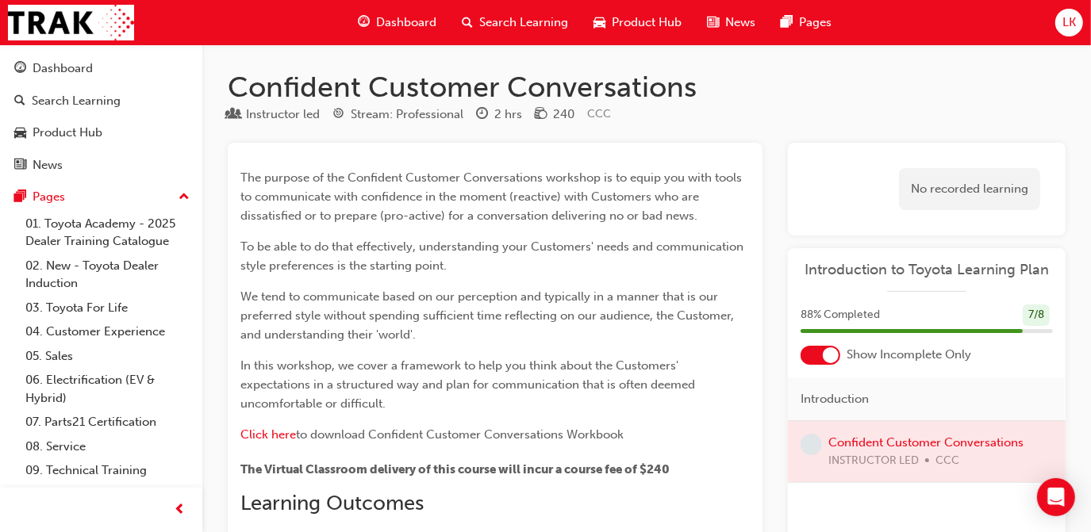
click at [368, 22] on span "guage-icon" at bounding box center [364, 23] width 12 height 20
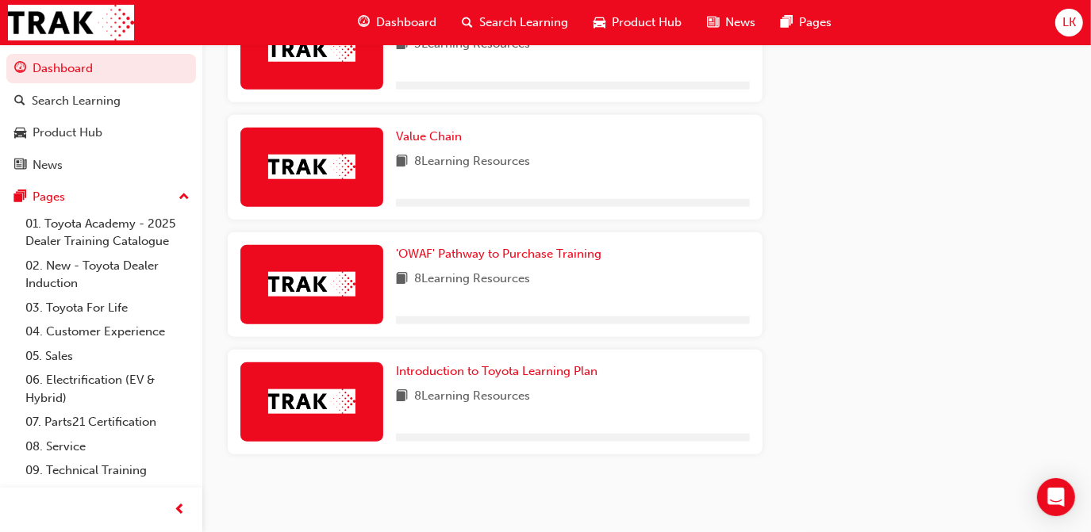
scroll to position [1011, 0]
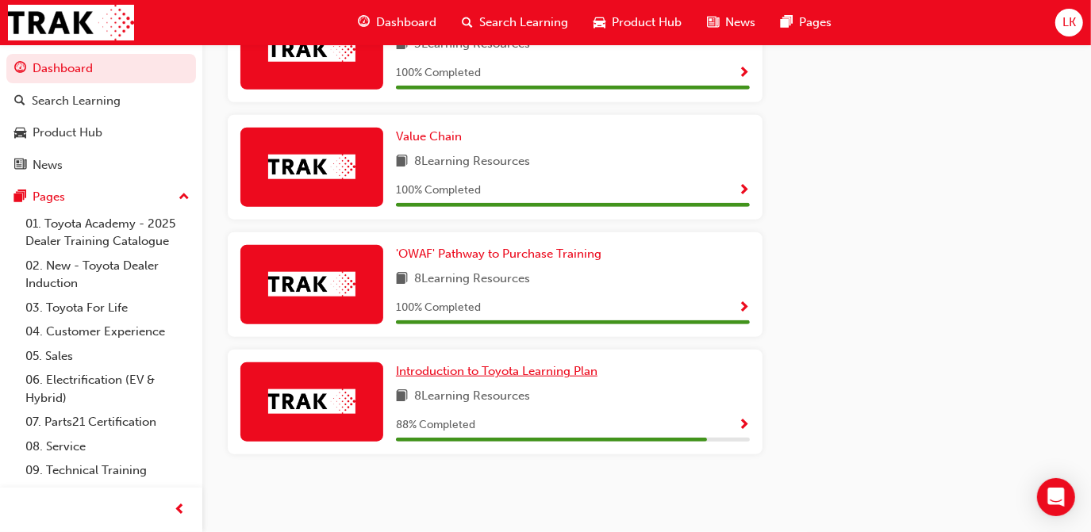
click at [436, 373] on span "Introduction to Toyota Learning Plan" at bounding box center [496, 371] width 201 height 14
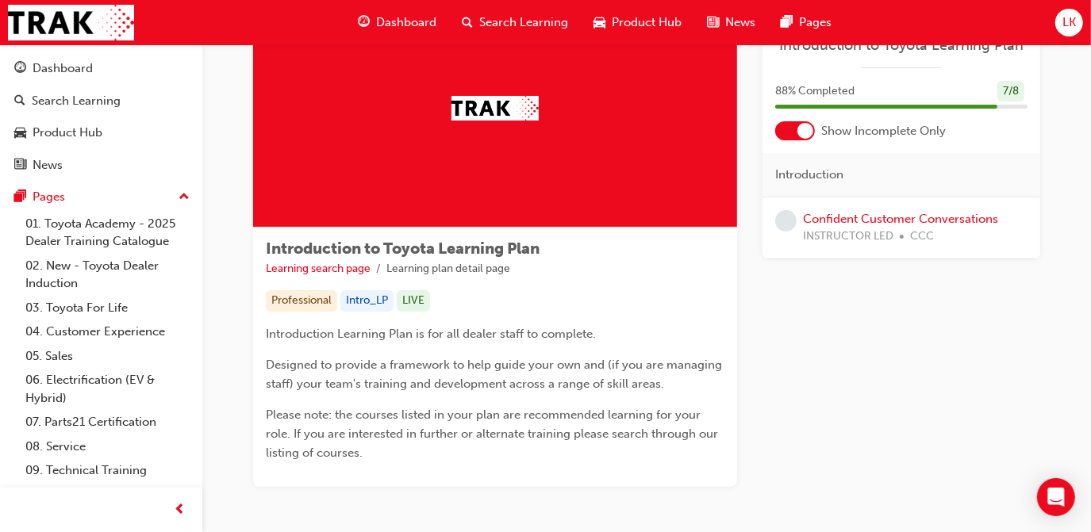
scroll to position [94, 0]
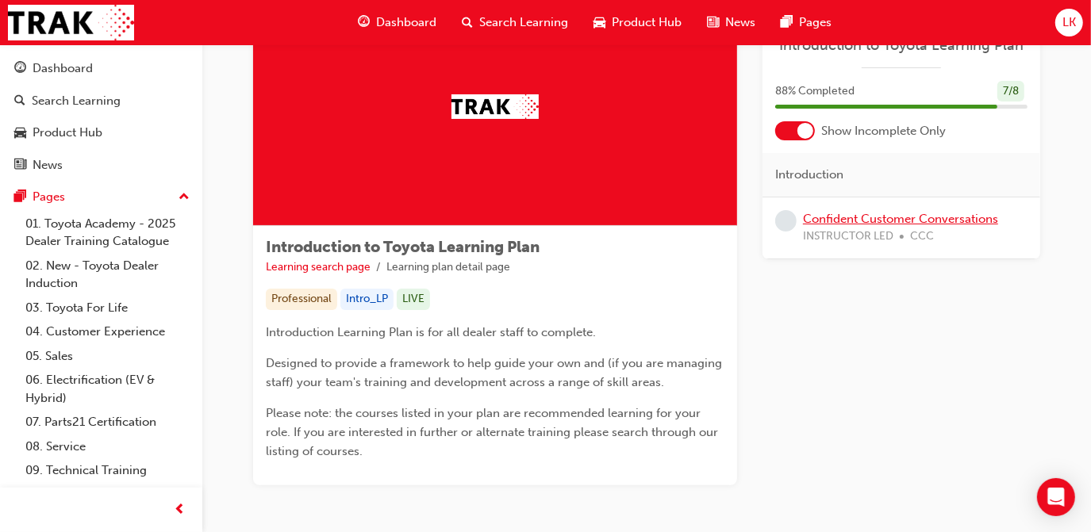
click at [873, 217] on link "Confident Customer Conversations" at bounding box center [900, 219] width 195 height 14
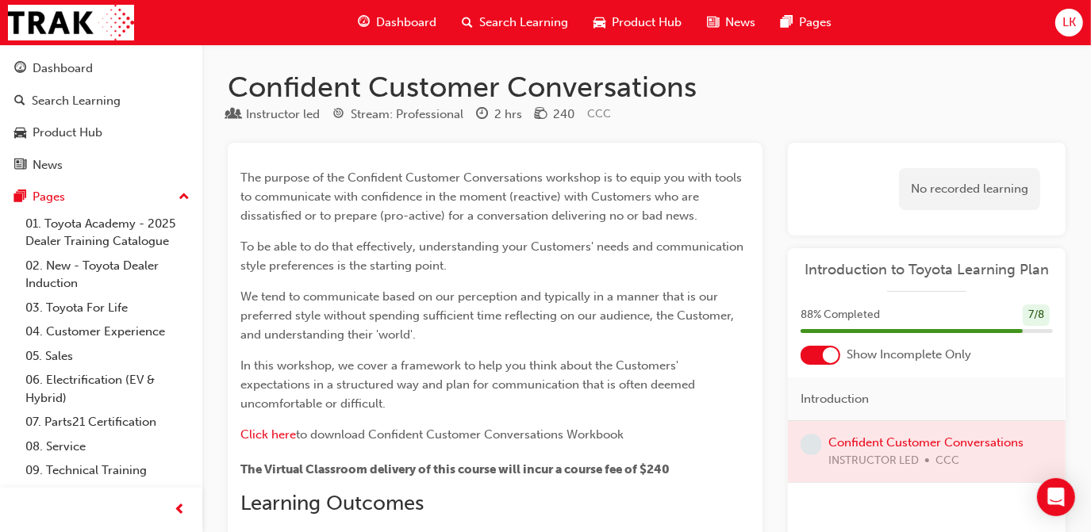
click at [379, 26] on span "Dashboard" at bounding box center [406, 22] width 60 height 18
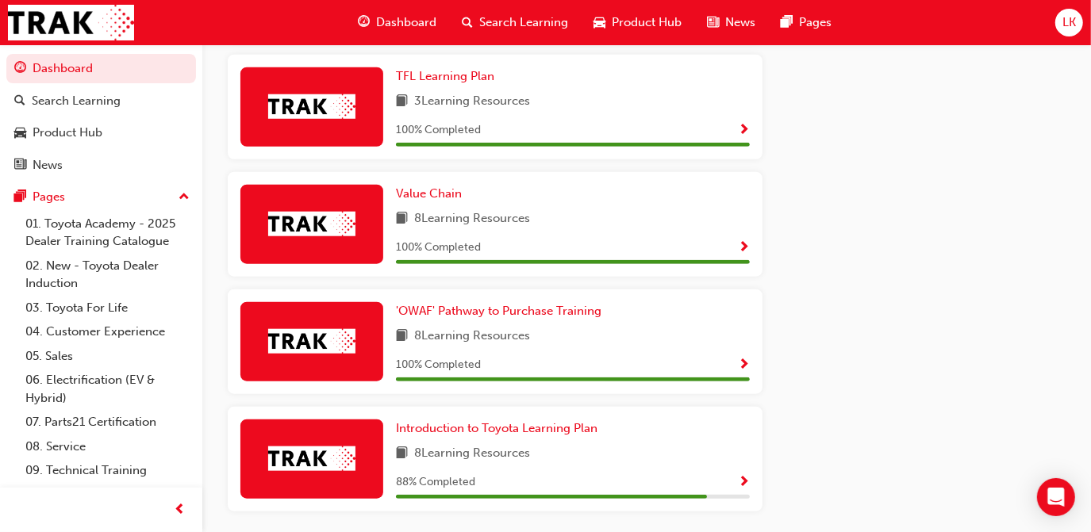
scroll to position [1011, 0]
